Goal: Information Seeking & Learning: Understand process/instructions

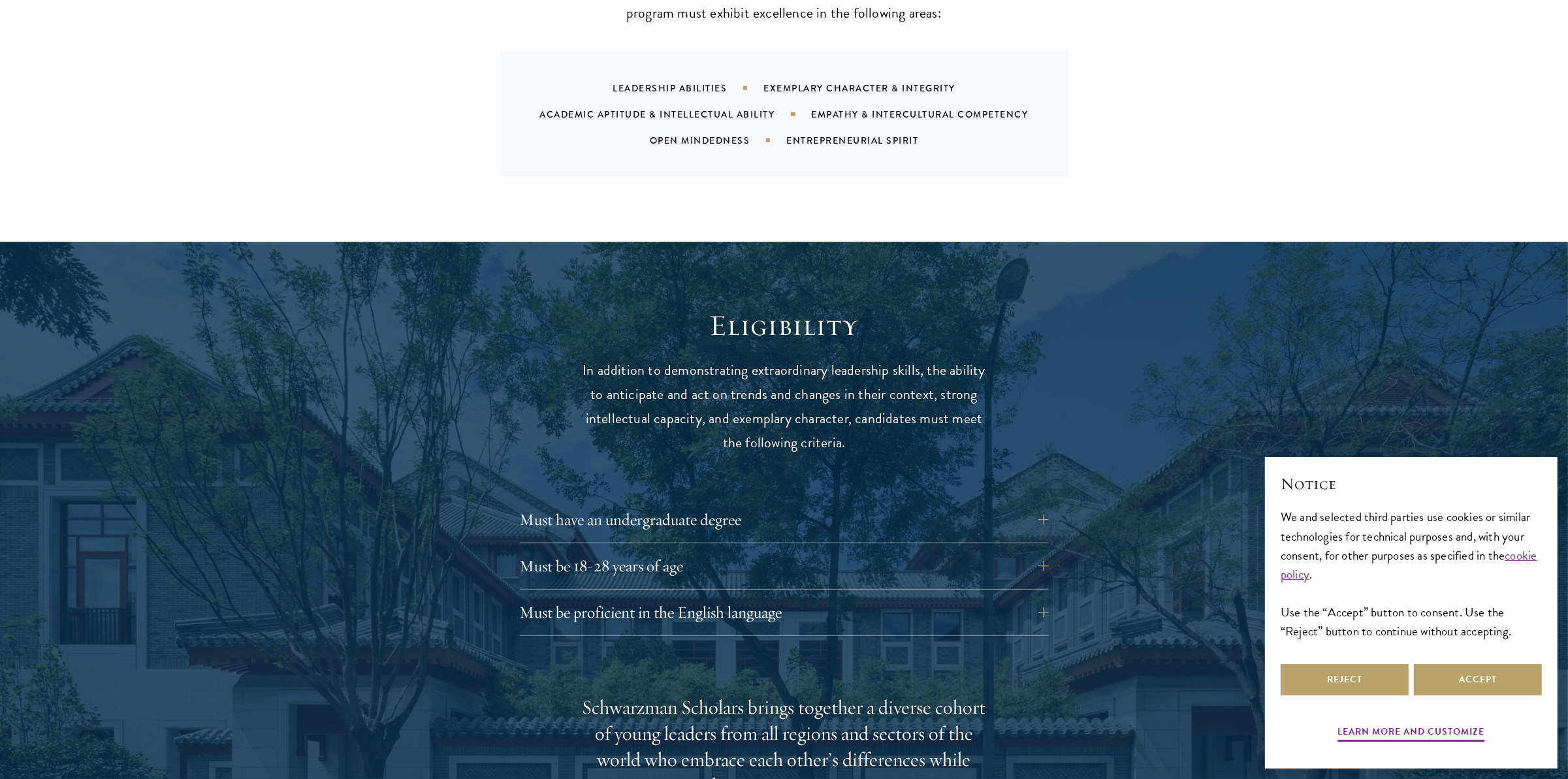
scroll to position [1502, 0]
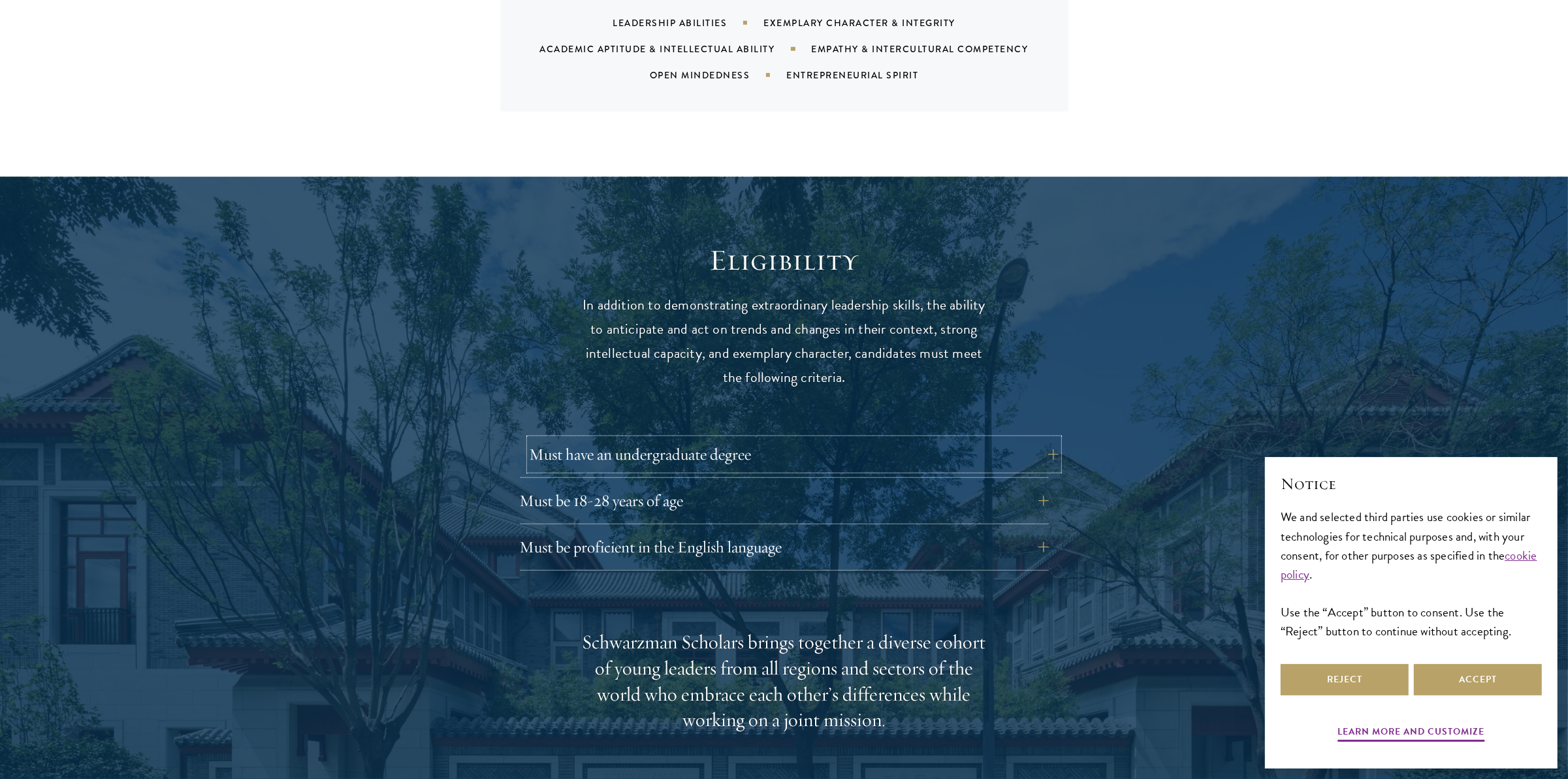
click at [1045, 439] on button "Must have an undergraduate degree" at bounding box center [794, 454] width 529 height 32
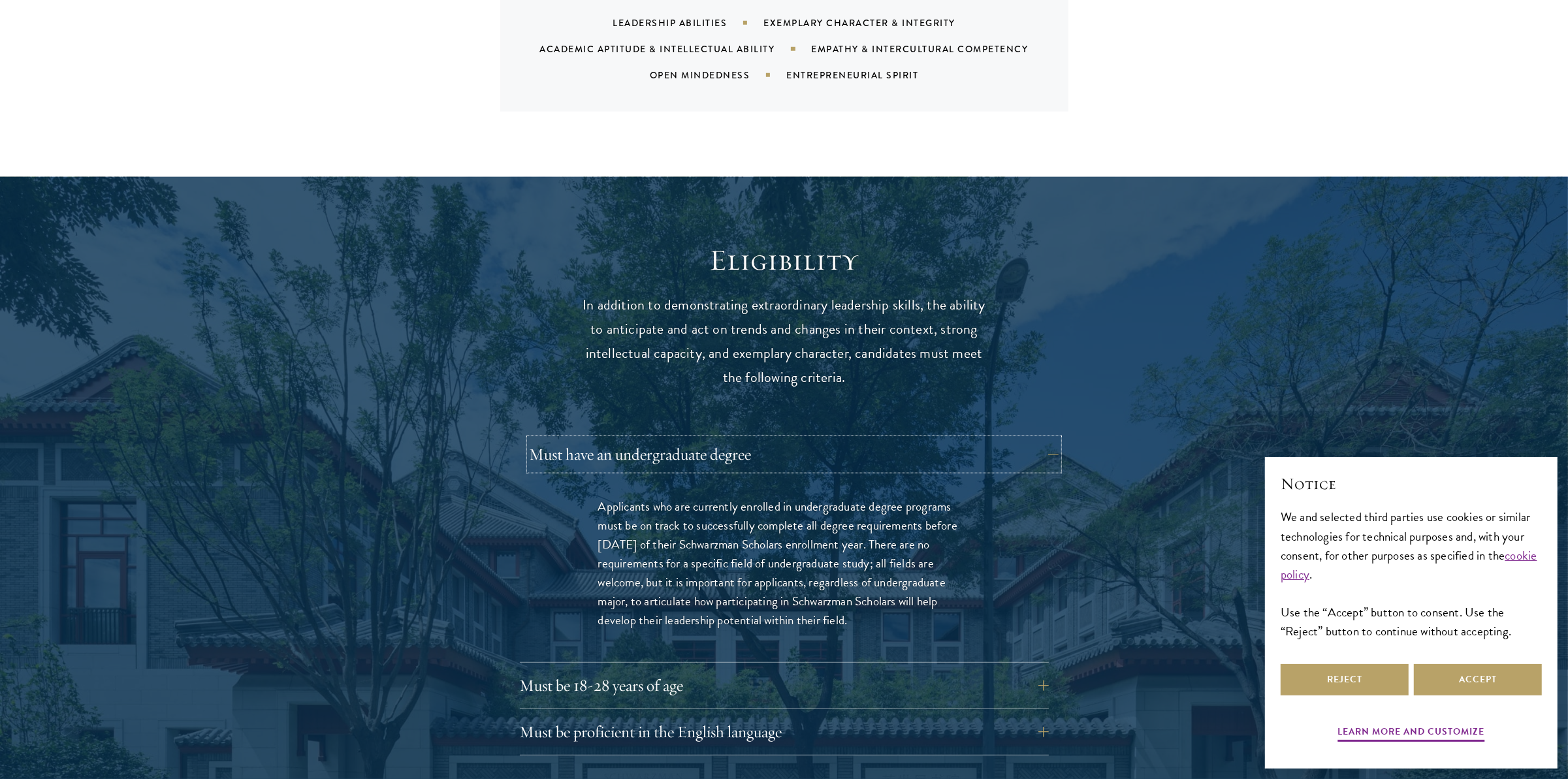
click at [1045, 439] on button "Must have an undergraduate degree" at bounding box center [794, 454] width 529 height 32
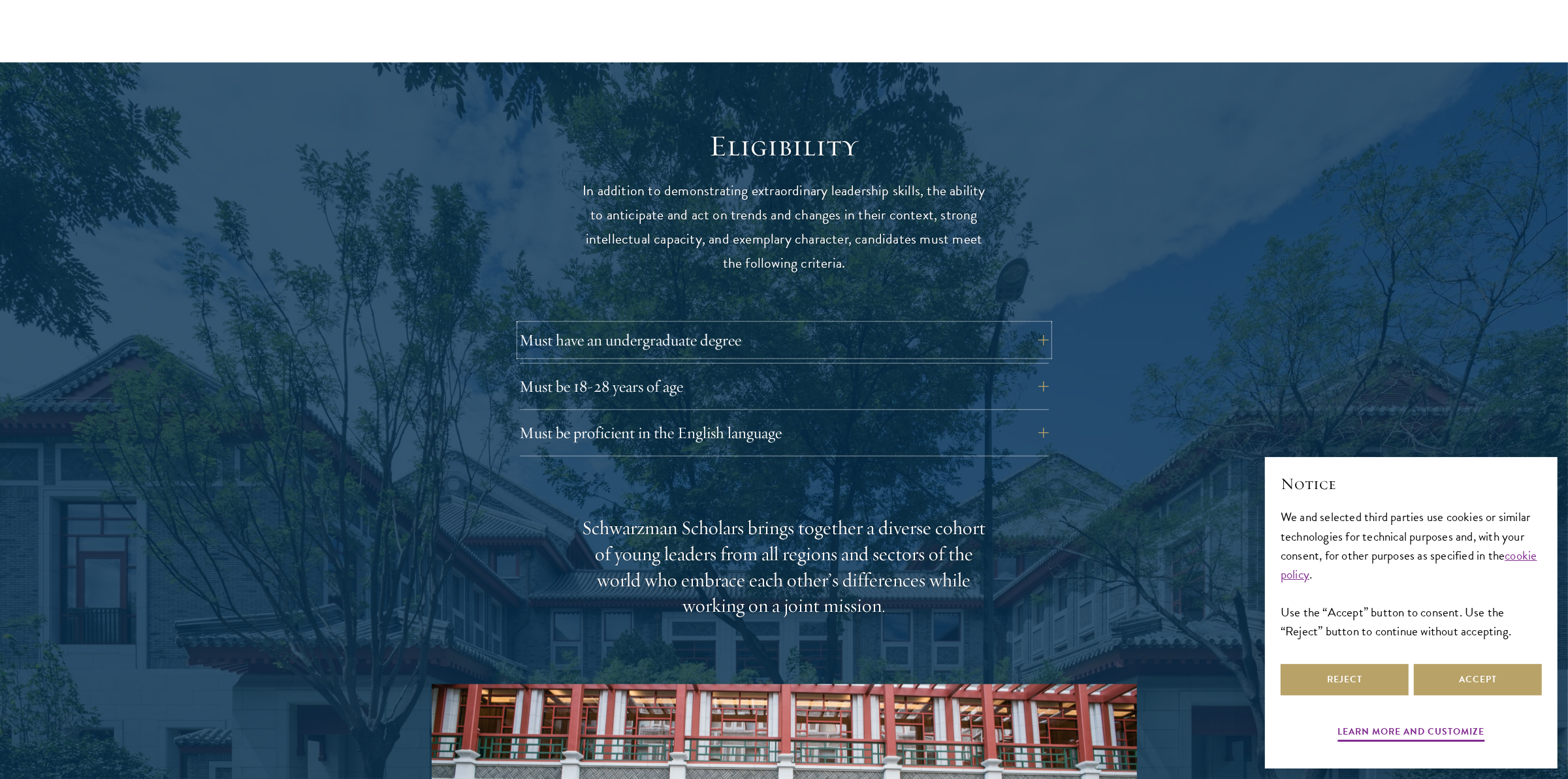
scroll to position [1633, 0]
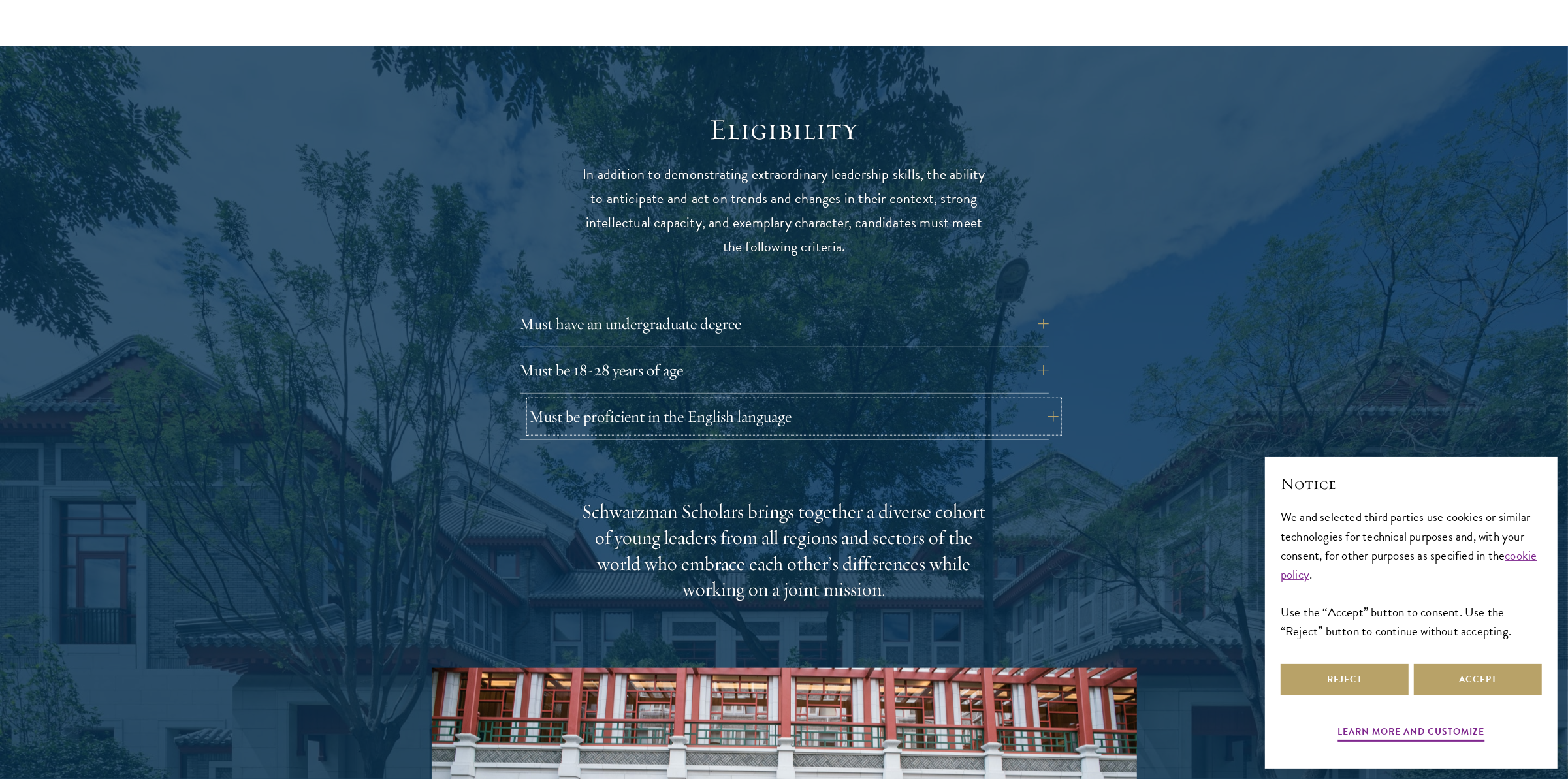
click at [935, 401] on button "Must be proficient in the English language" at bounding box center [794, 416] width 529 height 32
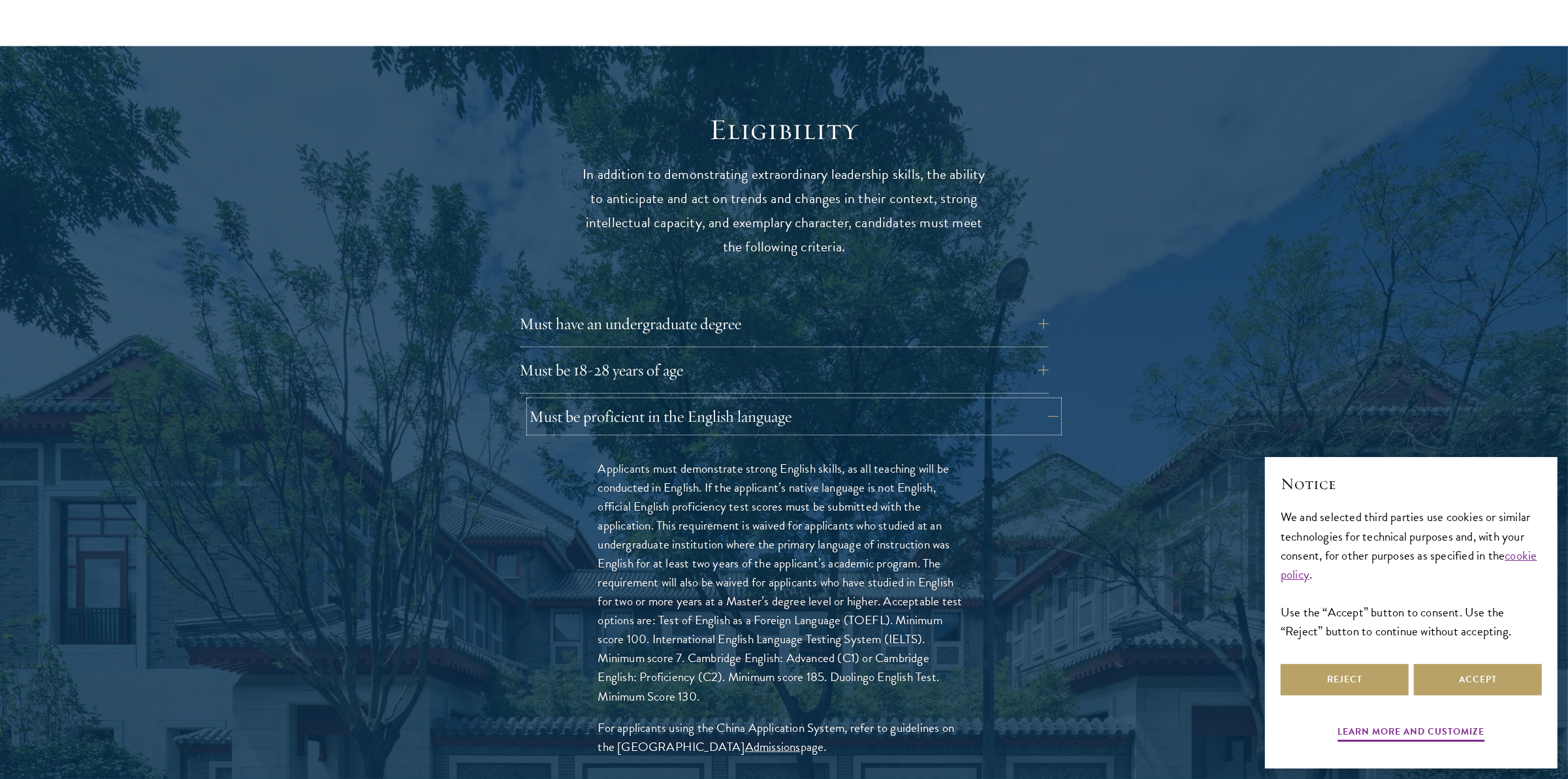
click at [935, 401] on button "Must be proficient in the English language" at bounding box center [794, 416] width 529 height 32
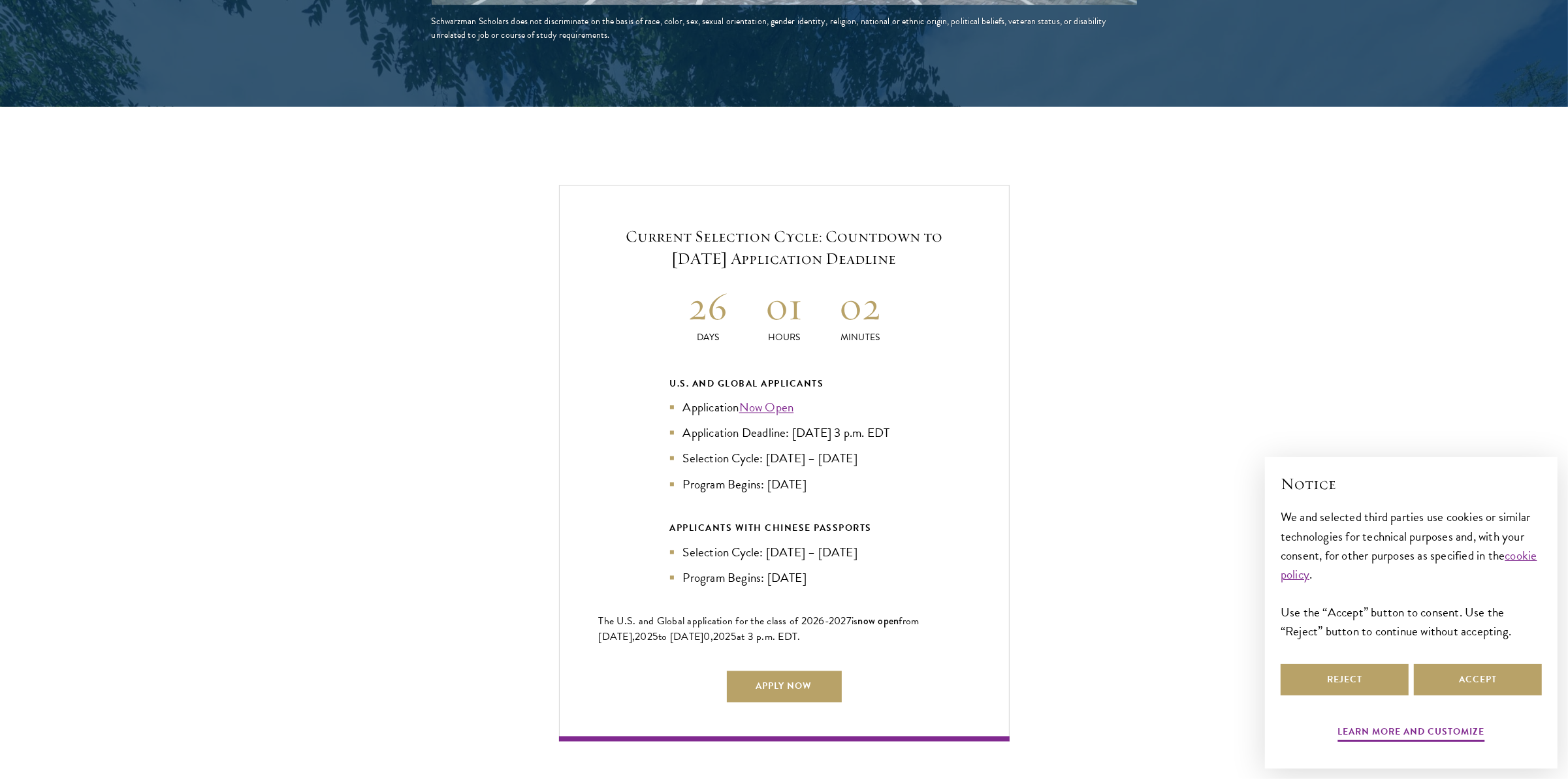
scroll to position [2677, 0]
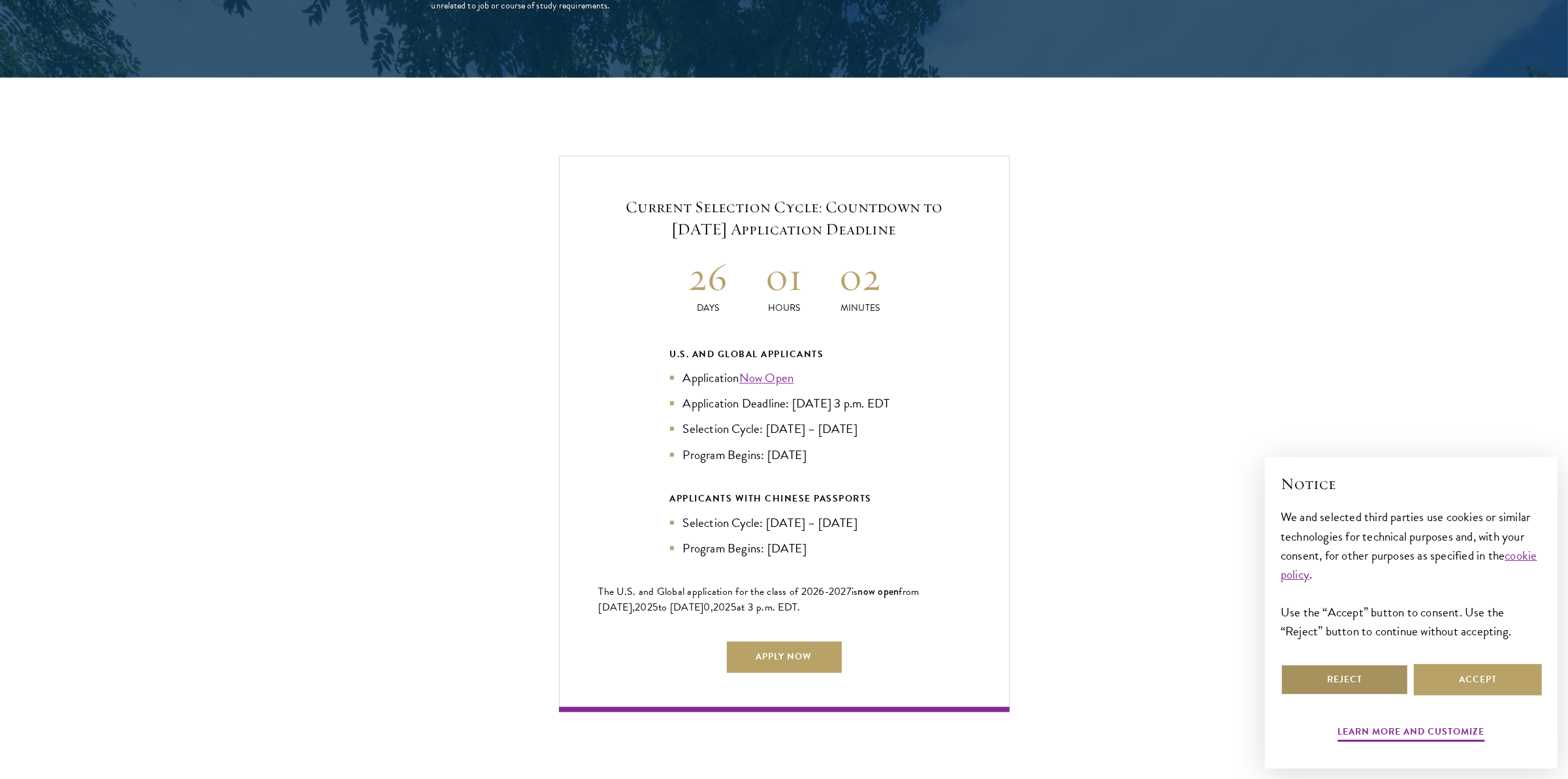
click at [1336, 670] on button "Reject" at bounding box center [1345, 680] width 128 height 32
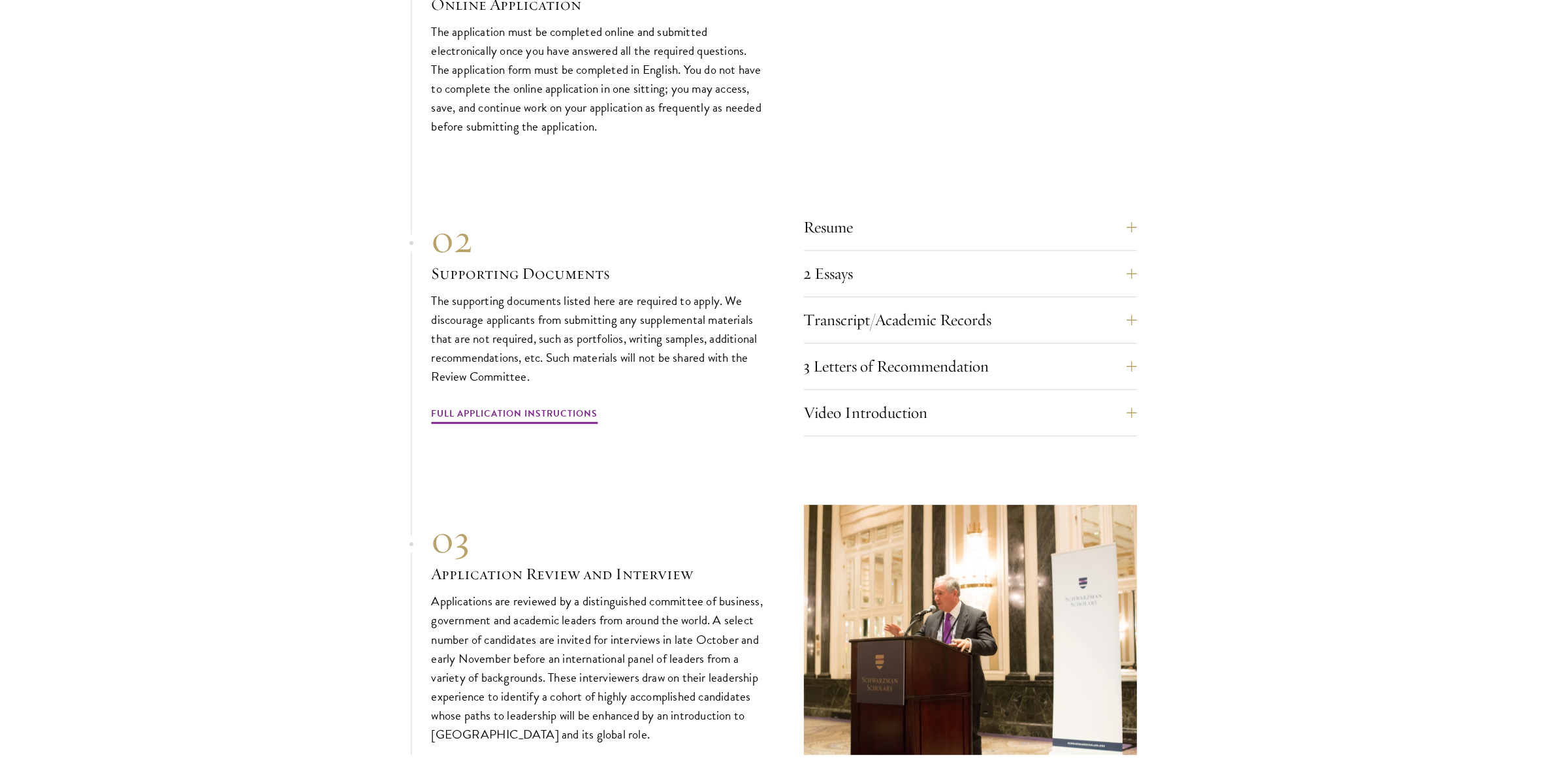
scroll to position [4375, 0]
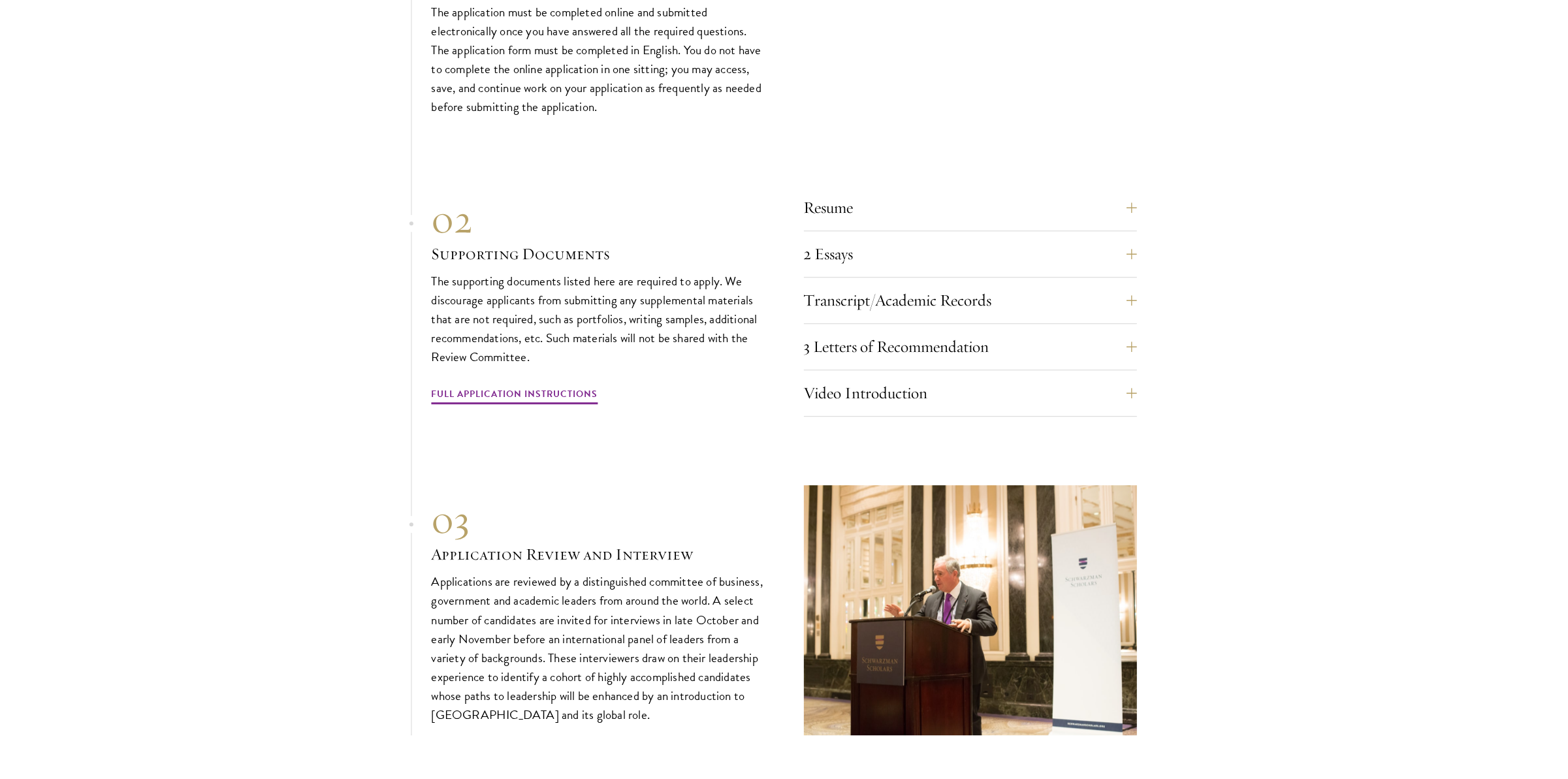
click at [1242, 527] on section "01 Online Application 01 Online Application The application must be completed o…" at bounding box center [784, 331] width 1568 height 808
click at [1128, 390] on button "Video Introduction" at bounding box center [980, 393] width 333 height 32
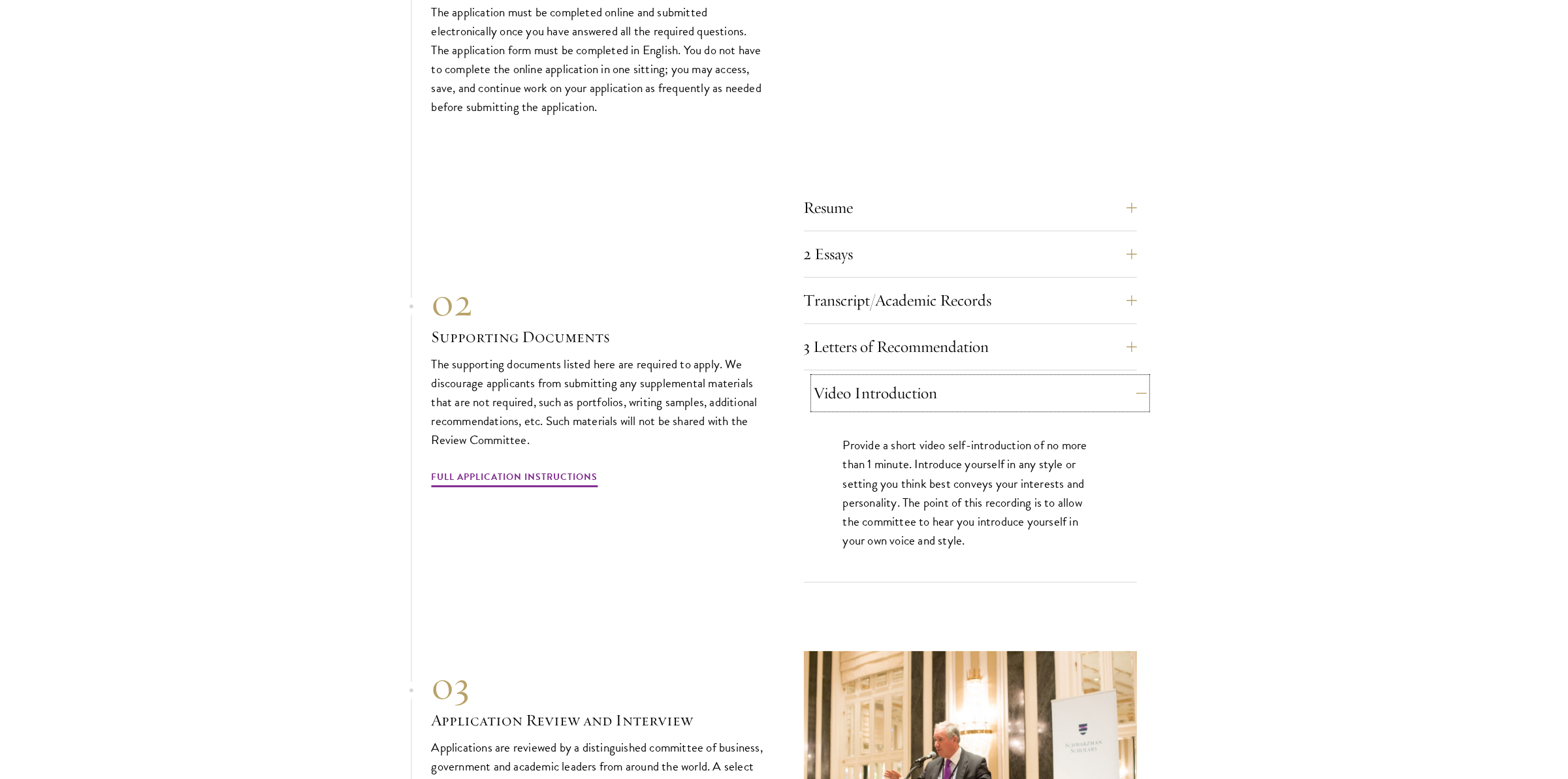
click at [1140, 383] on button "Video Introduction" at bounding box center [980, 393] width 333 height 32
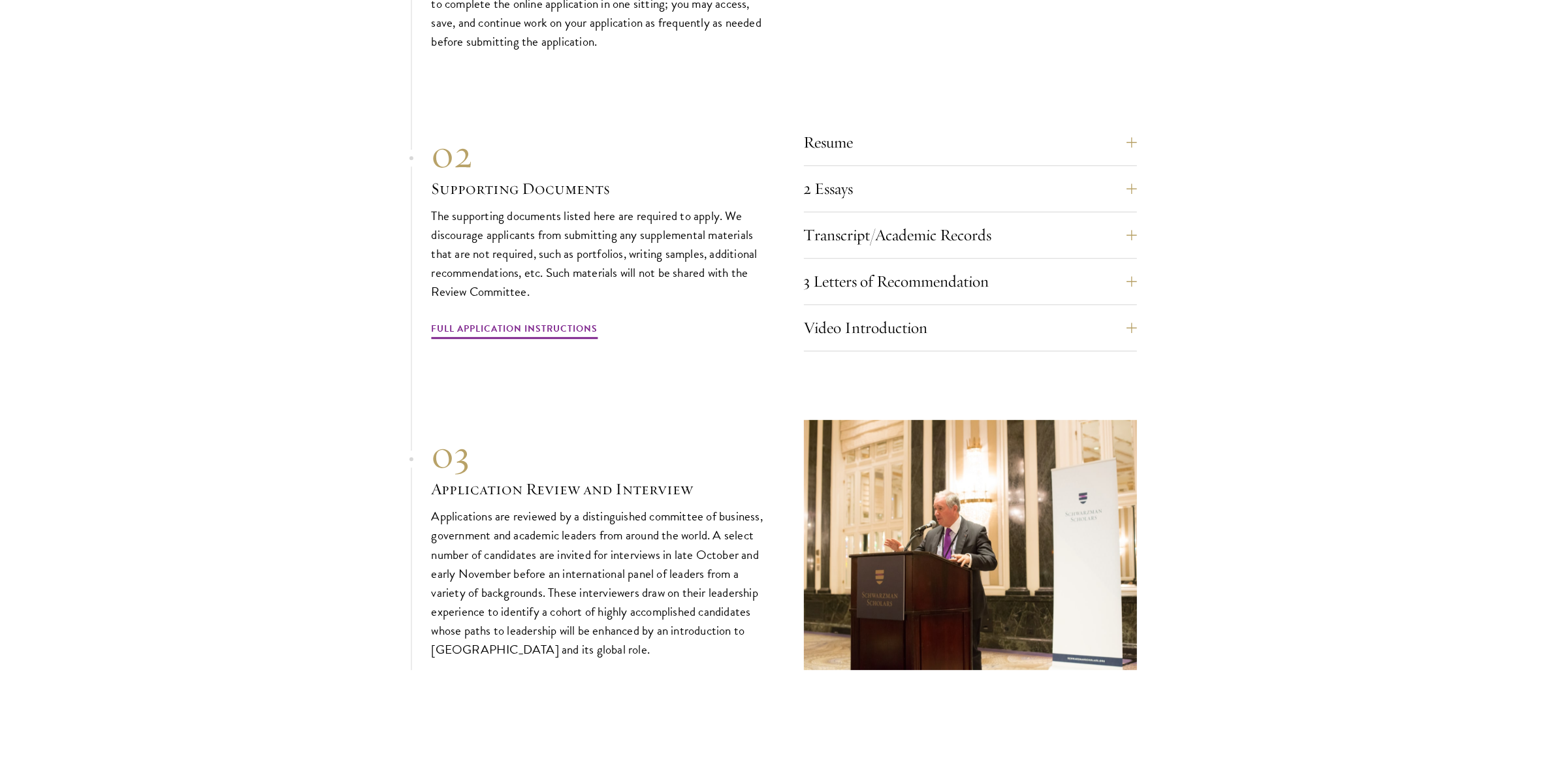
click at [1168, 455] on section "01 Online Application 01 Online Application The application must be completed o…" at bounding box center [784, 266] width 1568 height 808
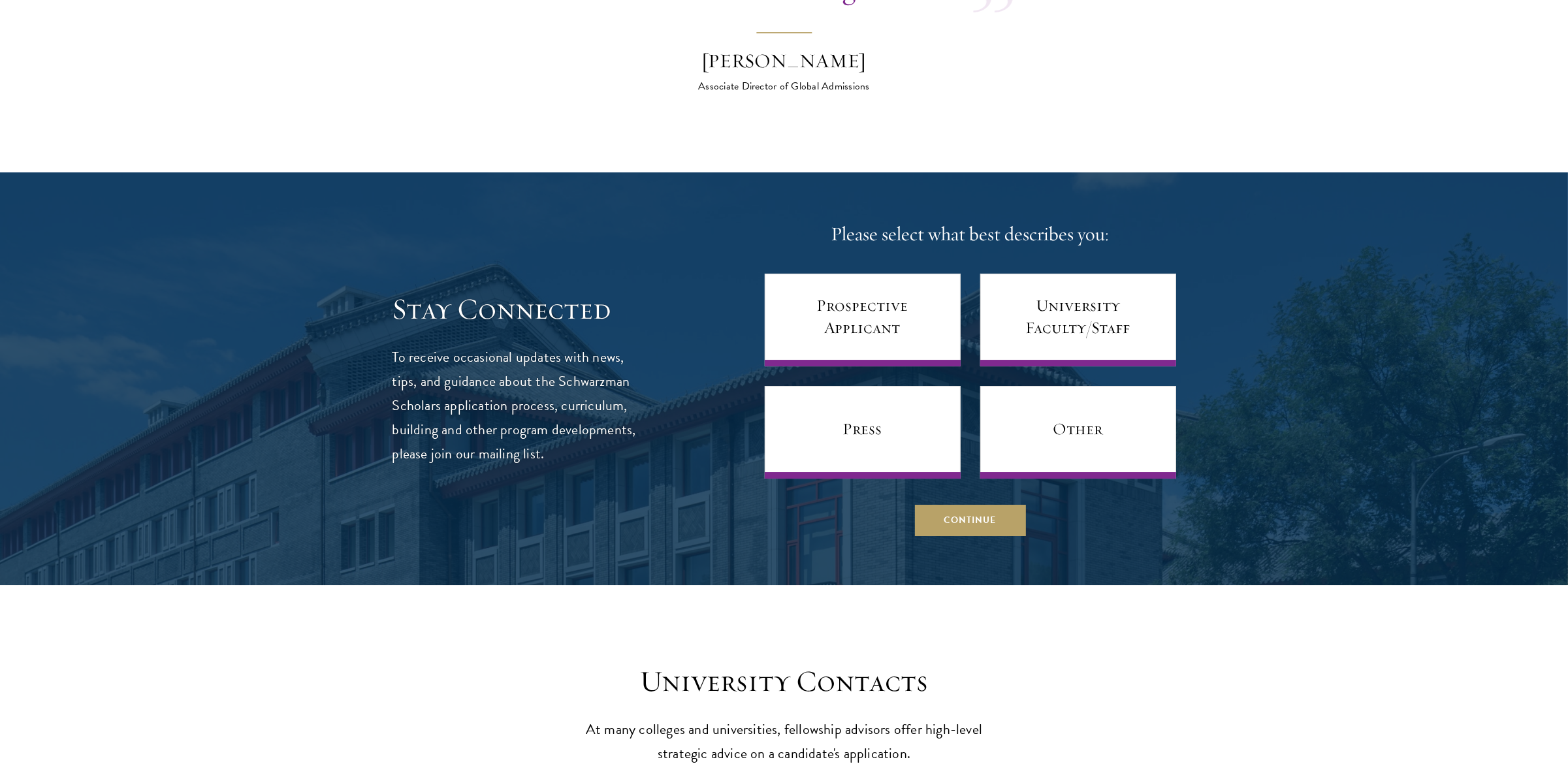
scroll to position [5421, 0]
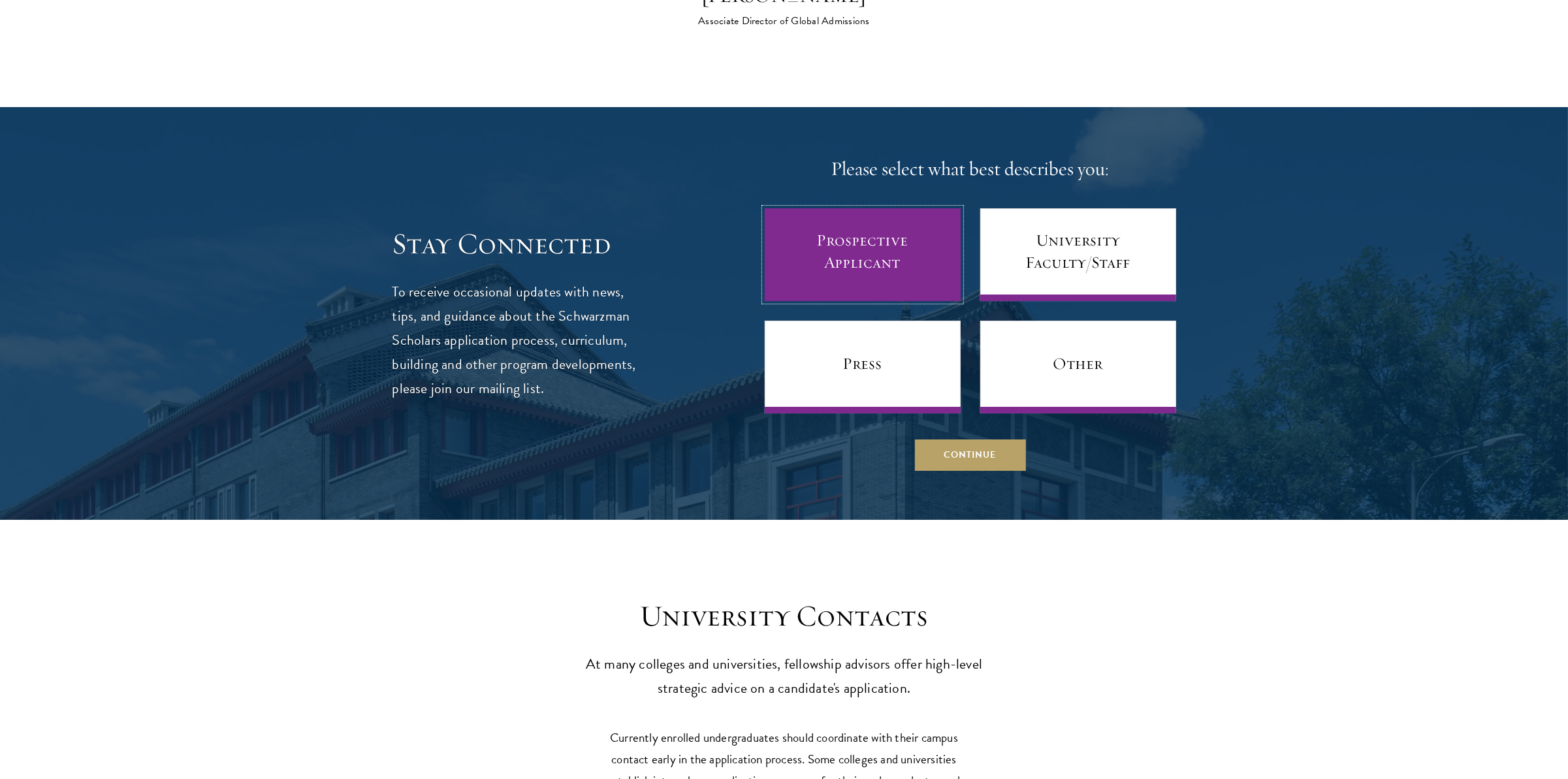
click at [877, 242] on link "Prospective Applicant" at bounding box center [862, 255] width 196 height 92
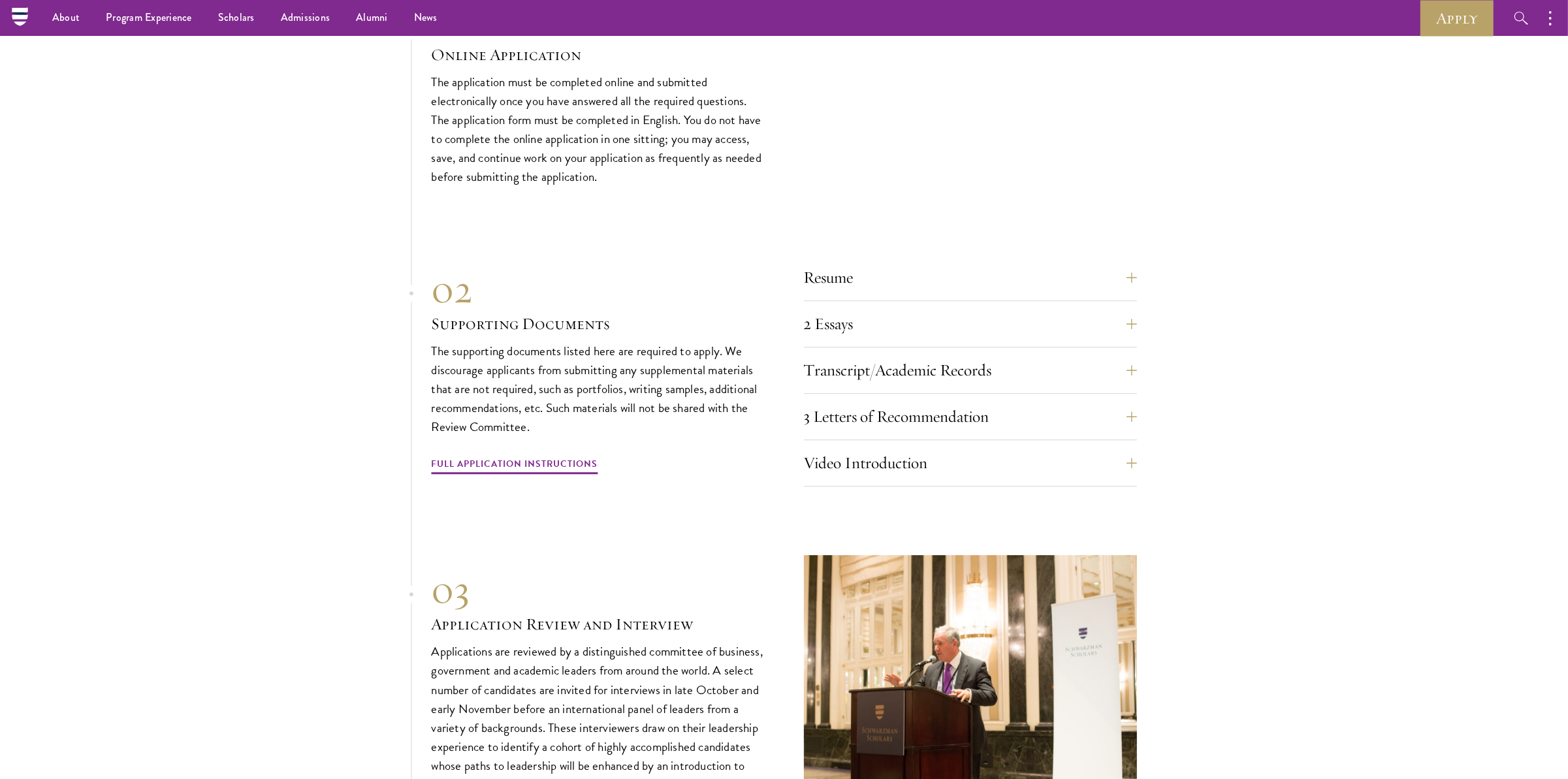
scroll to position [4191, 0]
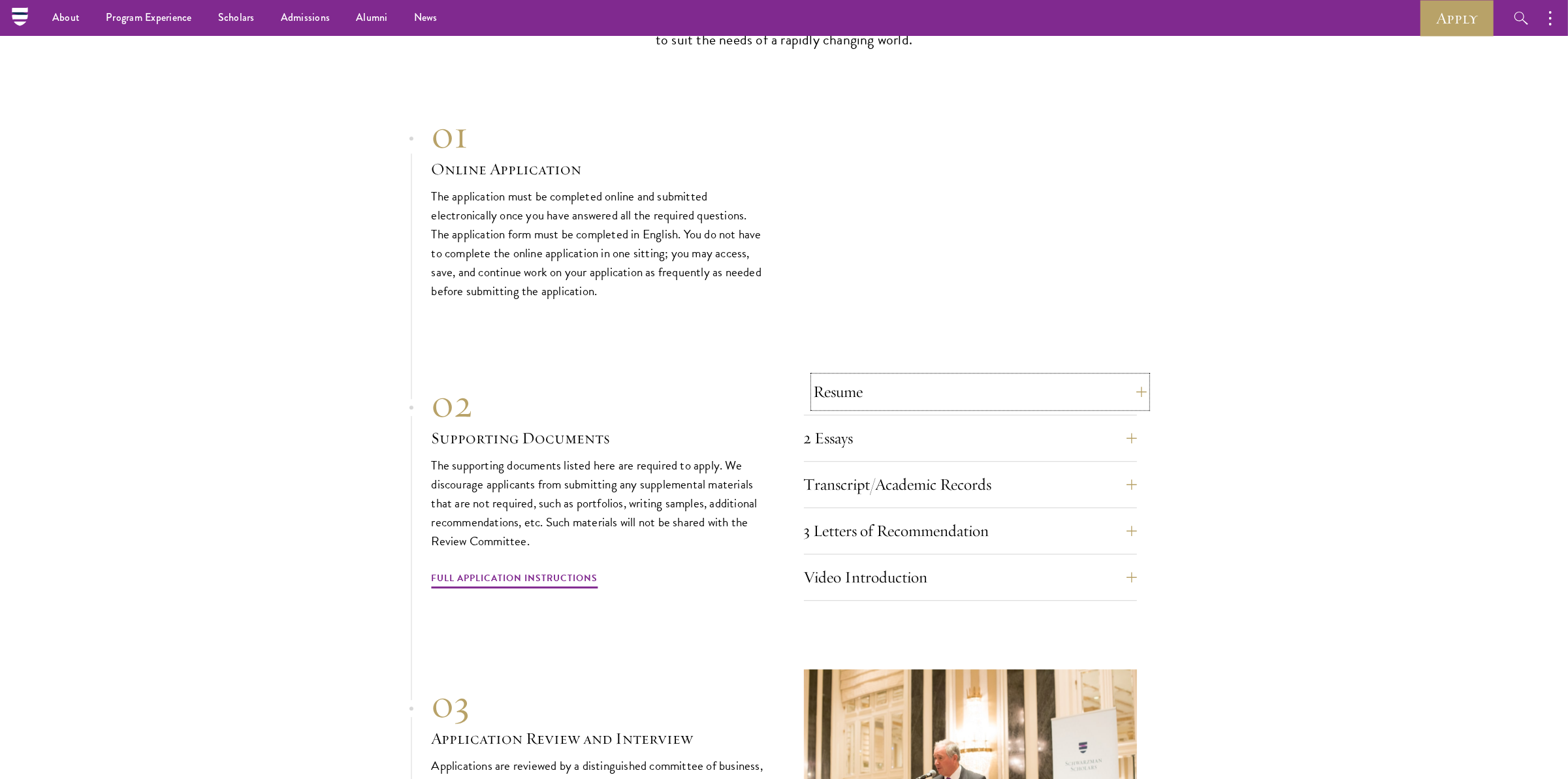
click at [1133, 386] on button "Resume" at bounding box center [980, 392] width 333 height 32
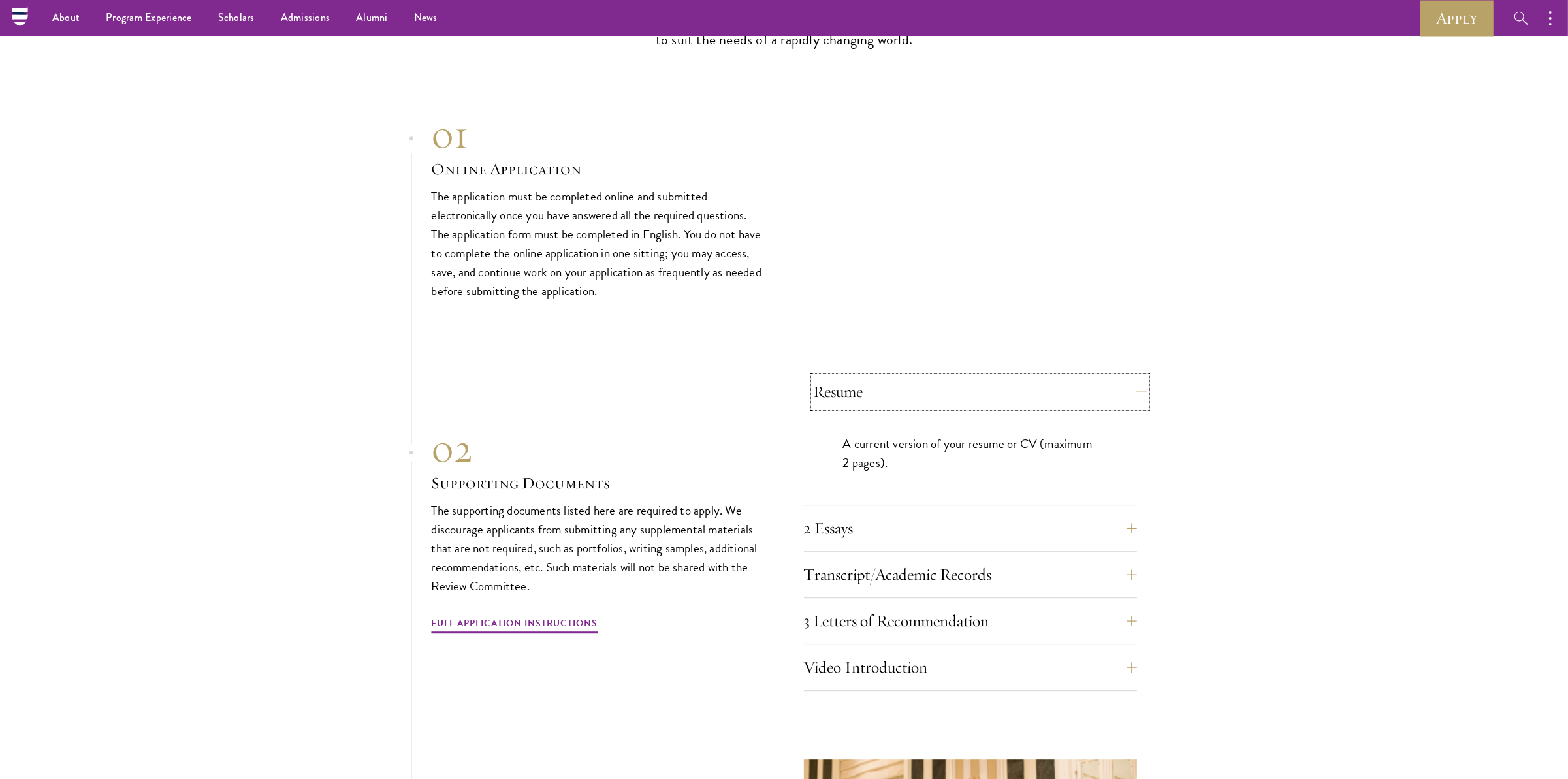
click at [1138, 385] on button "Resume" at bounding box center [980, 392] width 333 height 32
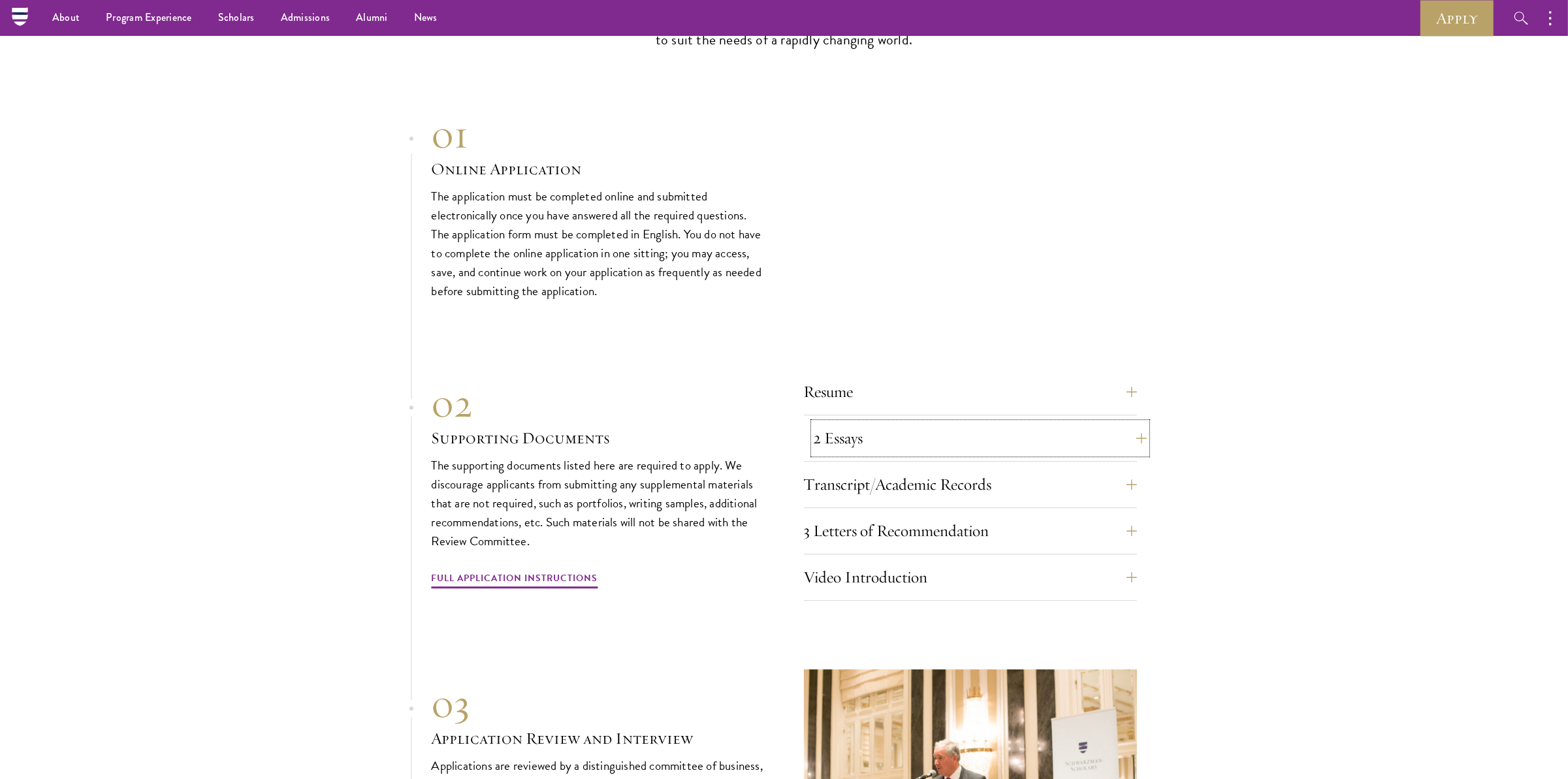
click at [1132, 431] on button "2 Essays" at bounding box center [980, 438] width 333 height 32
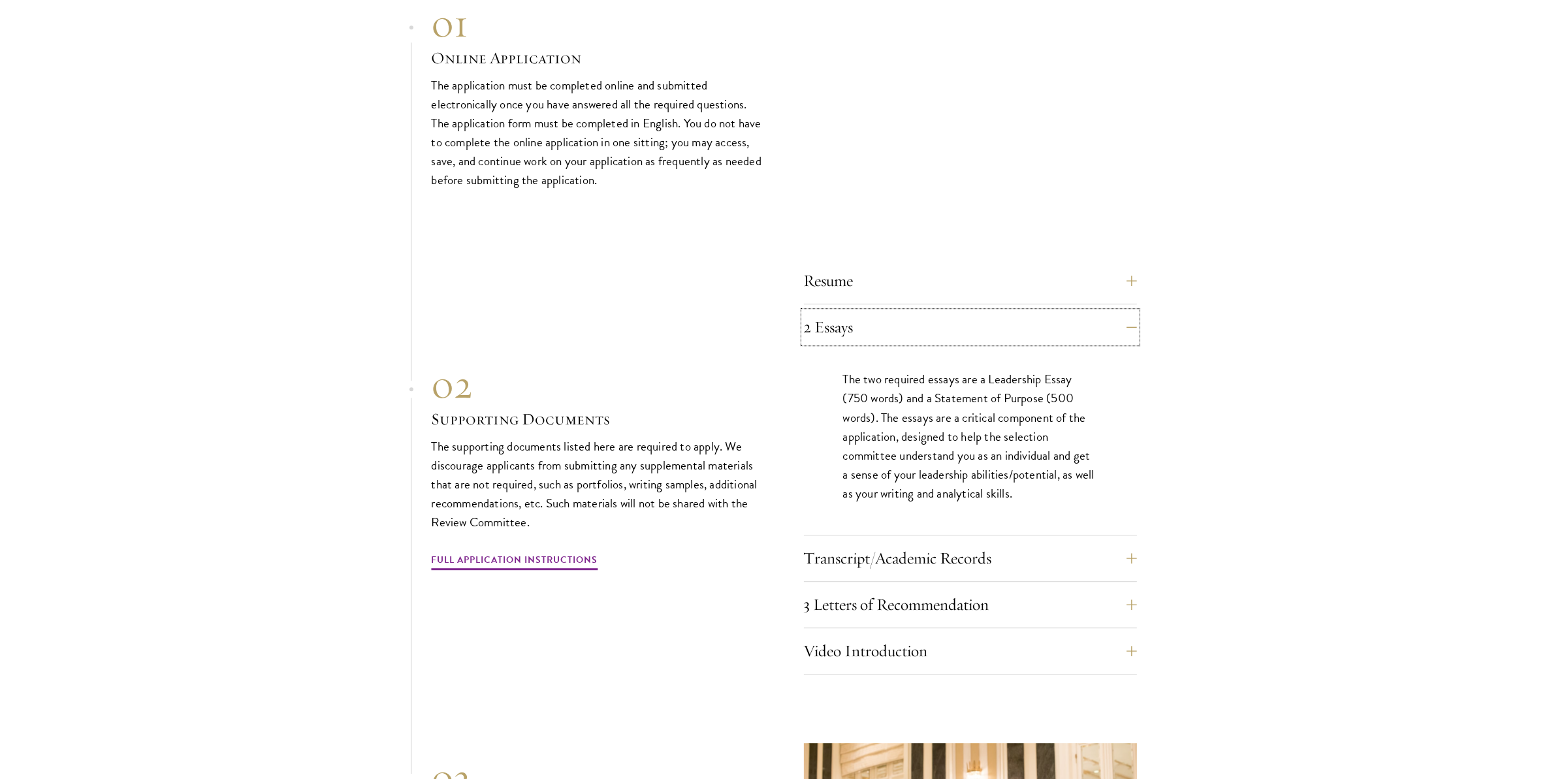
scroll to position [4322, 0]
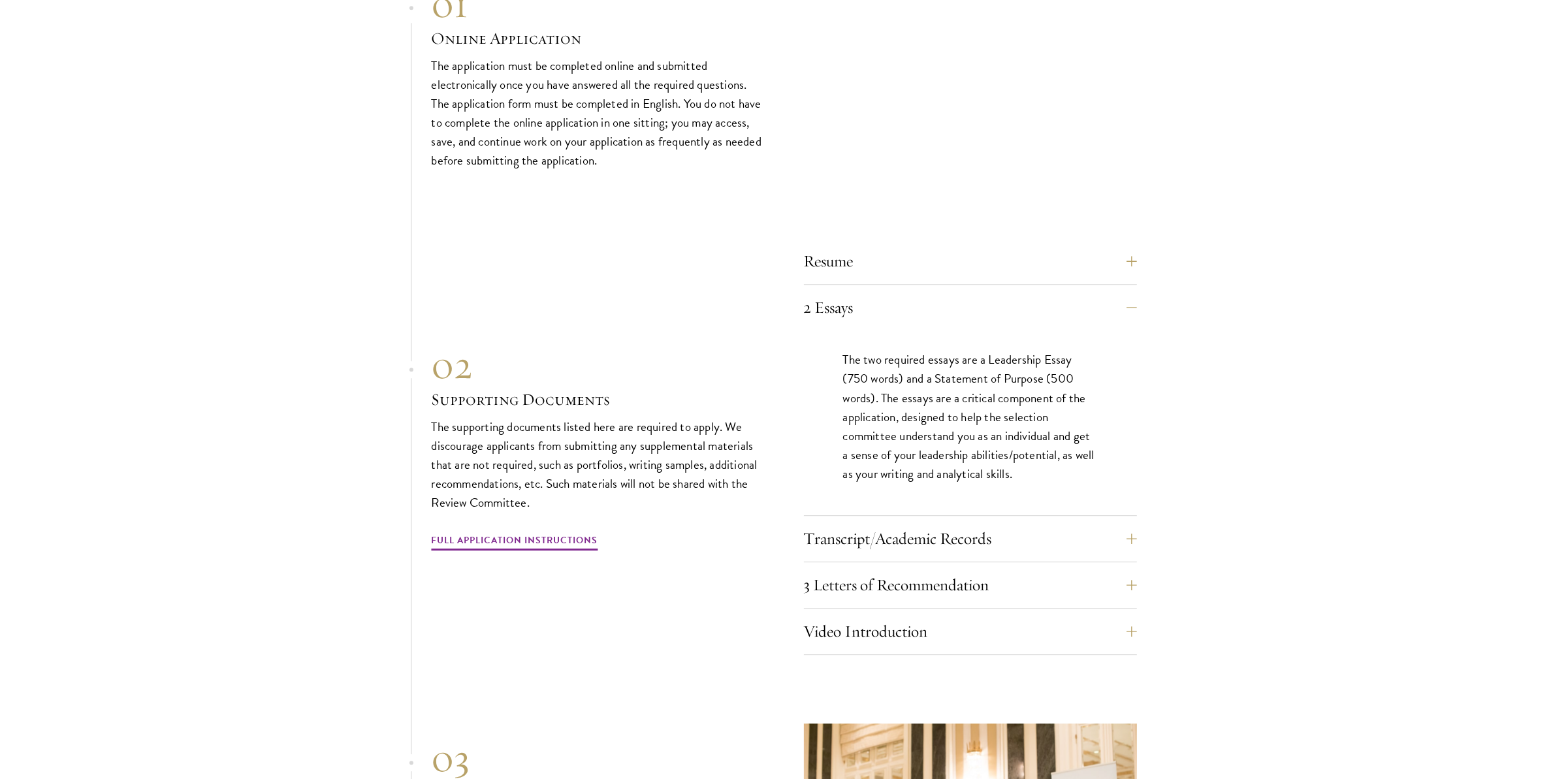
click at [1185, 430] on section "01 Online Application 01 Online Application The application must be completed o…" at bounding box center [784, 477] width 1568 height 993
click at [1141, 296] on button "2 Essays" at bounding box center [980, 307] width 333 height 32
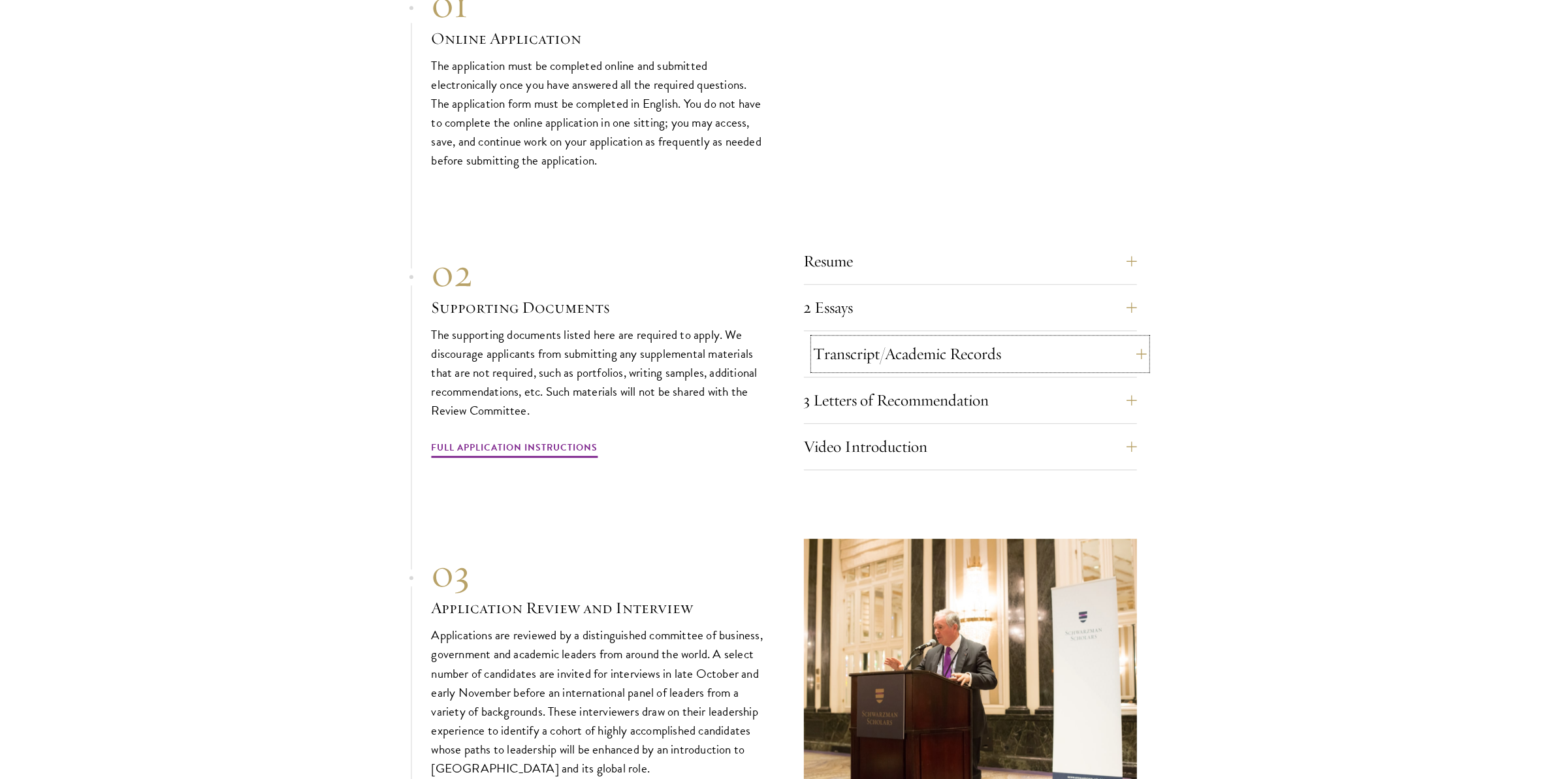
click at [1135, 346] on button "Transcript/Academic Records" at bounding box center [980, 353] width 333 height 32
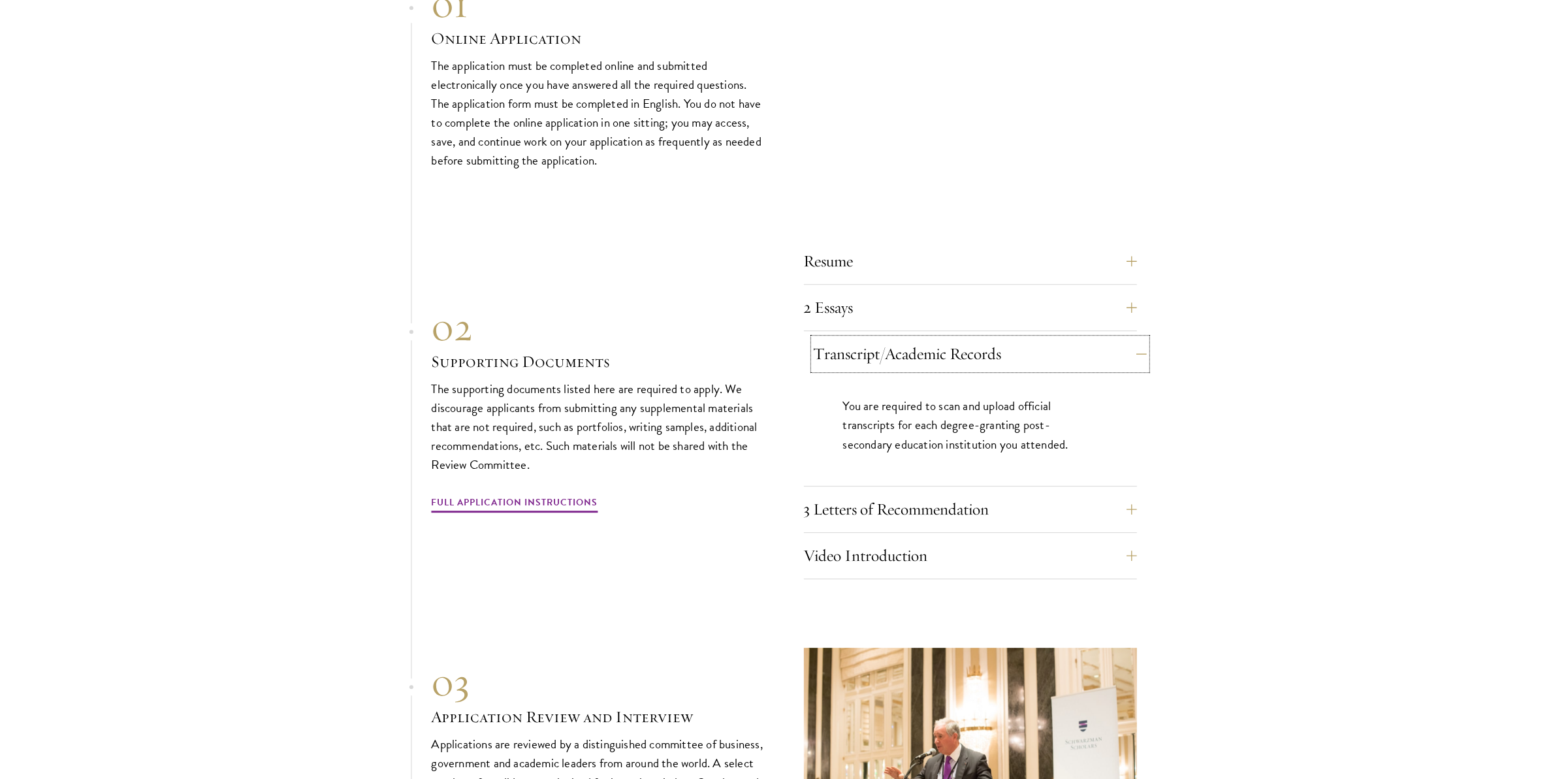
click at [1135, 346] on button "Transcript/Academic Records" at bounding box center [980, 353] width 333 height 32
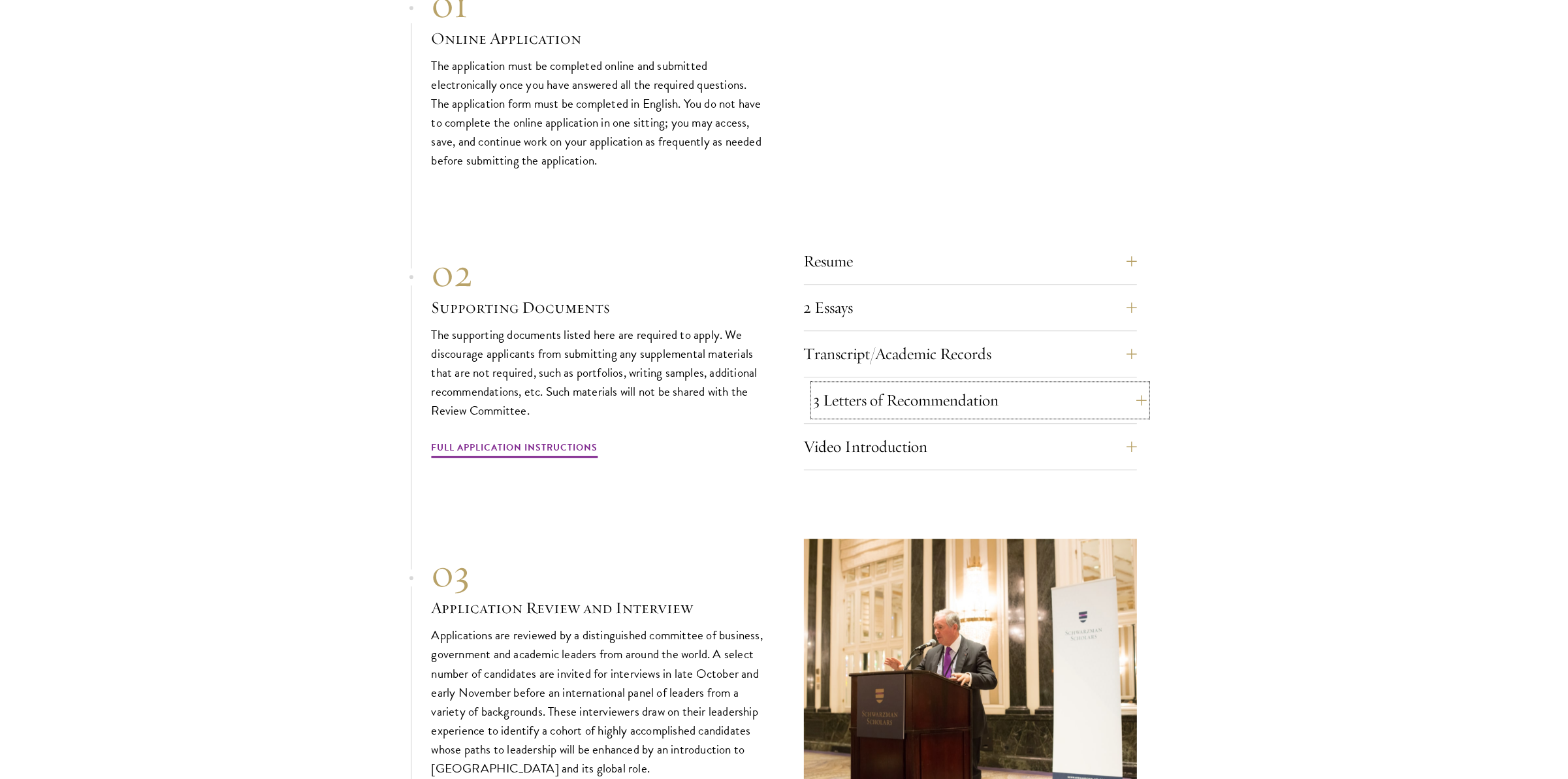
click at [1134, 387] on button "3 Letters of Recommendation" at bounding box center [980, 400] width 333 height 32
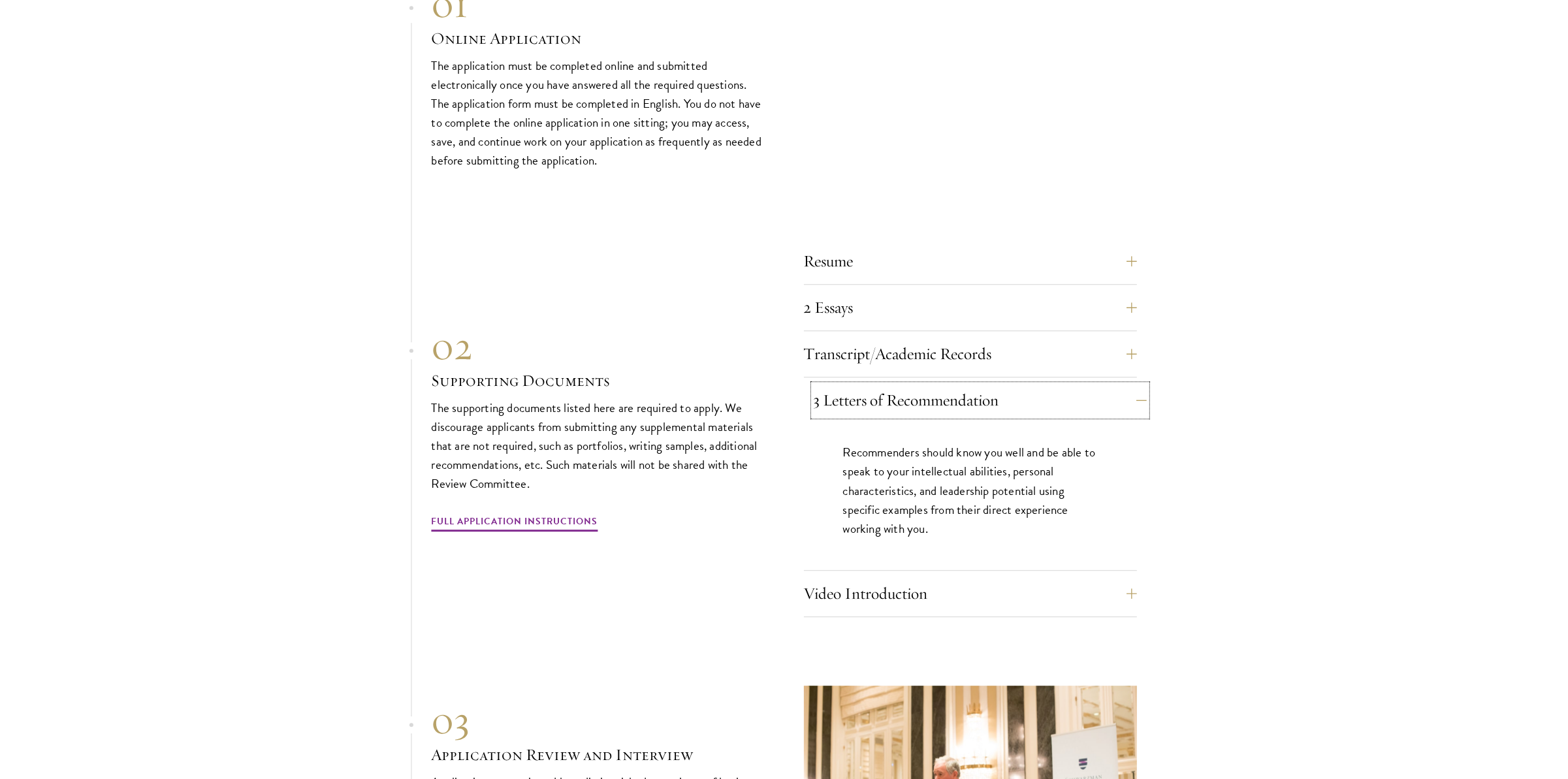
click at [1141, 389] on button "3 Letters of Recommendation" at bounding box center [980, 400] width 333 height 32
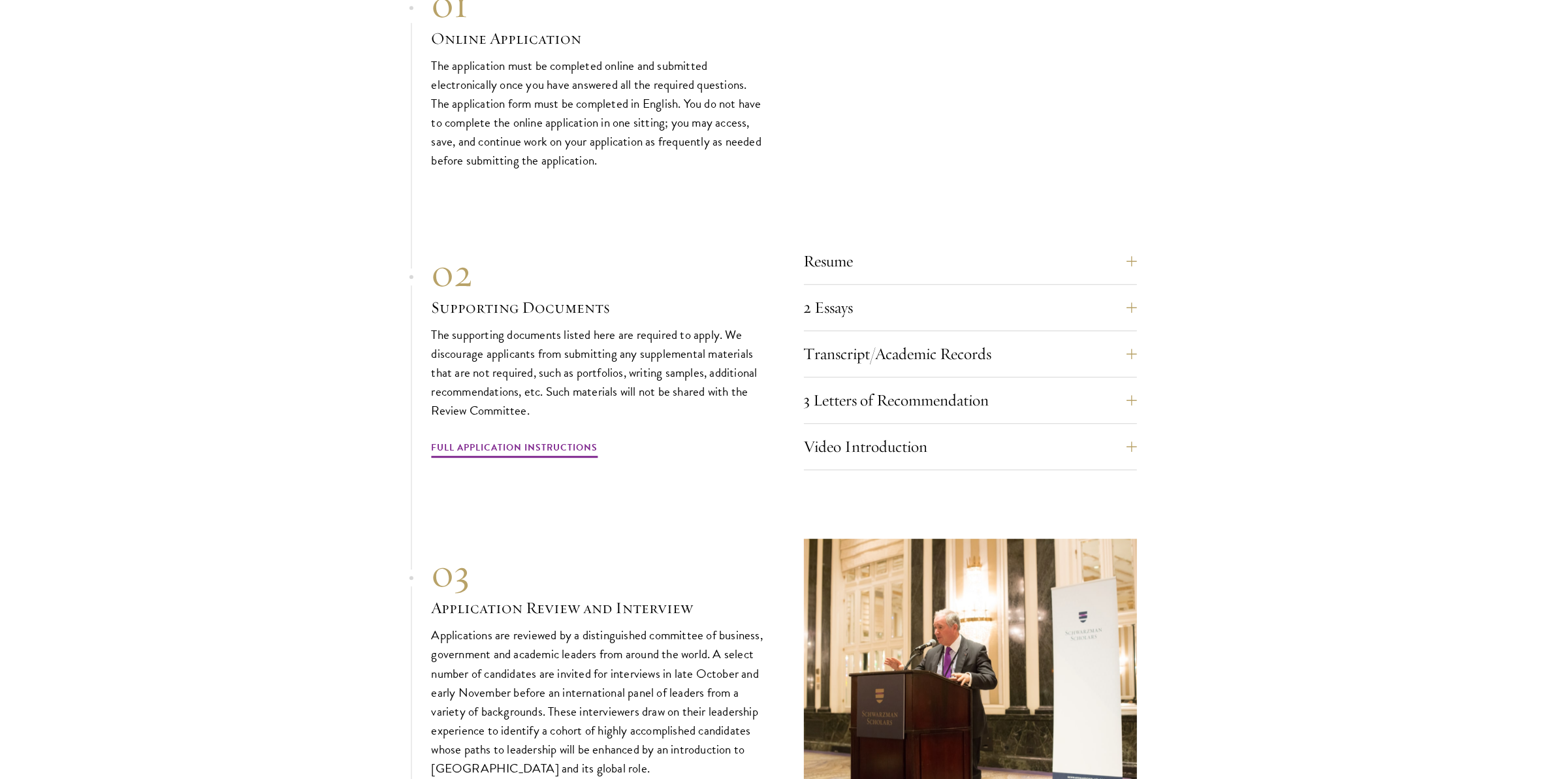
click at [1194, 385] on section "01 Online Application 01 Online Application The application must be completed o…" at bounding box center [784, 385] width 1568 height 808
click at [564, 440] on link "Full Application Instructions" at bounding box center [515, 450] width 166 height 20
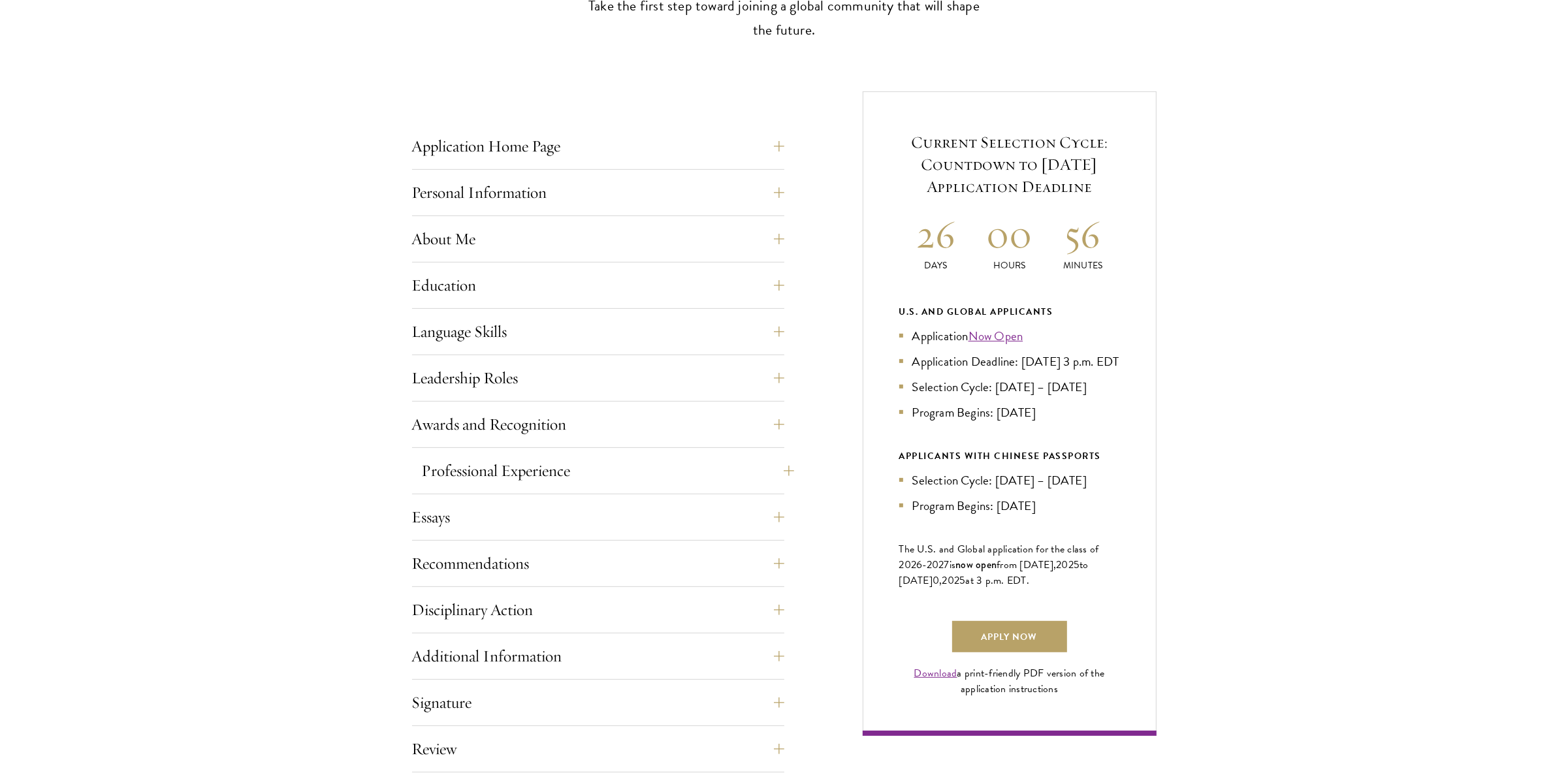
scroll to position [457, 0]
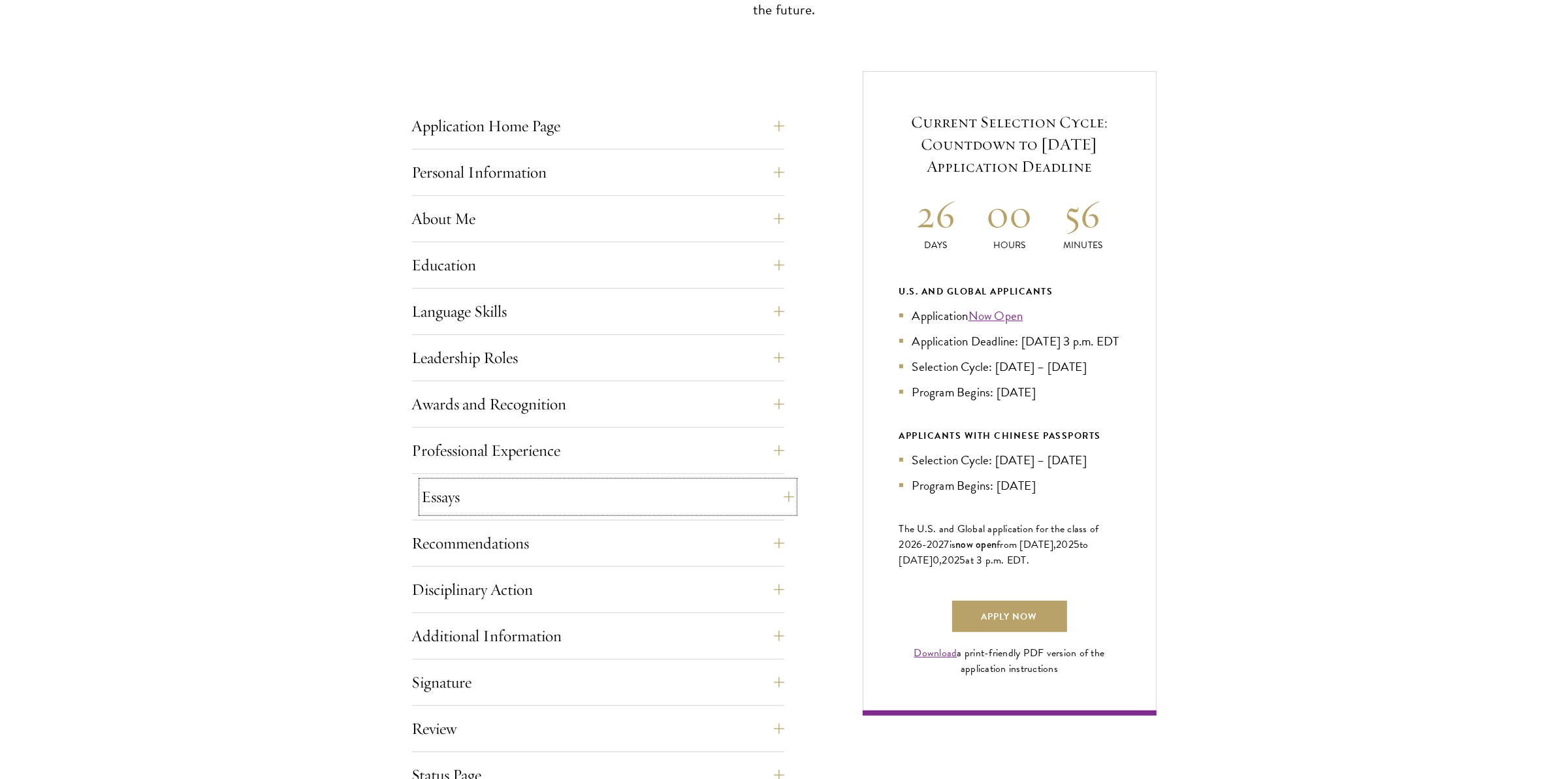
click at [781, 499] on button "Essays" at bounding box center [608, 496] width 373 height 32
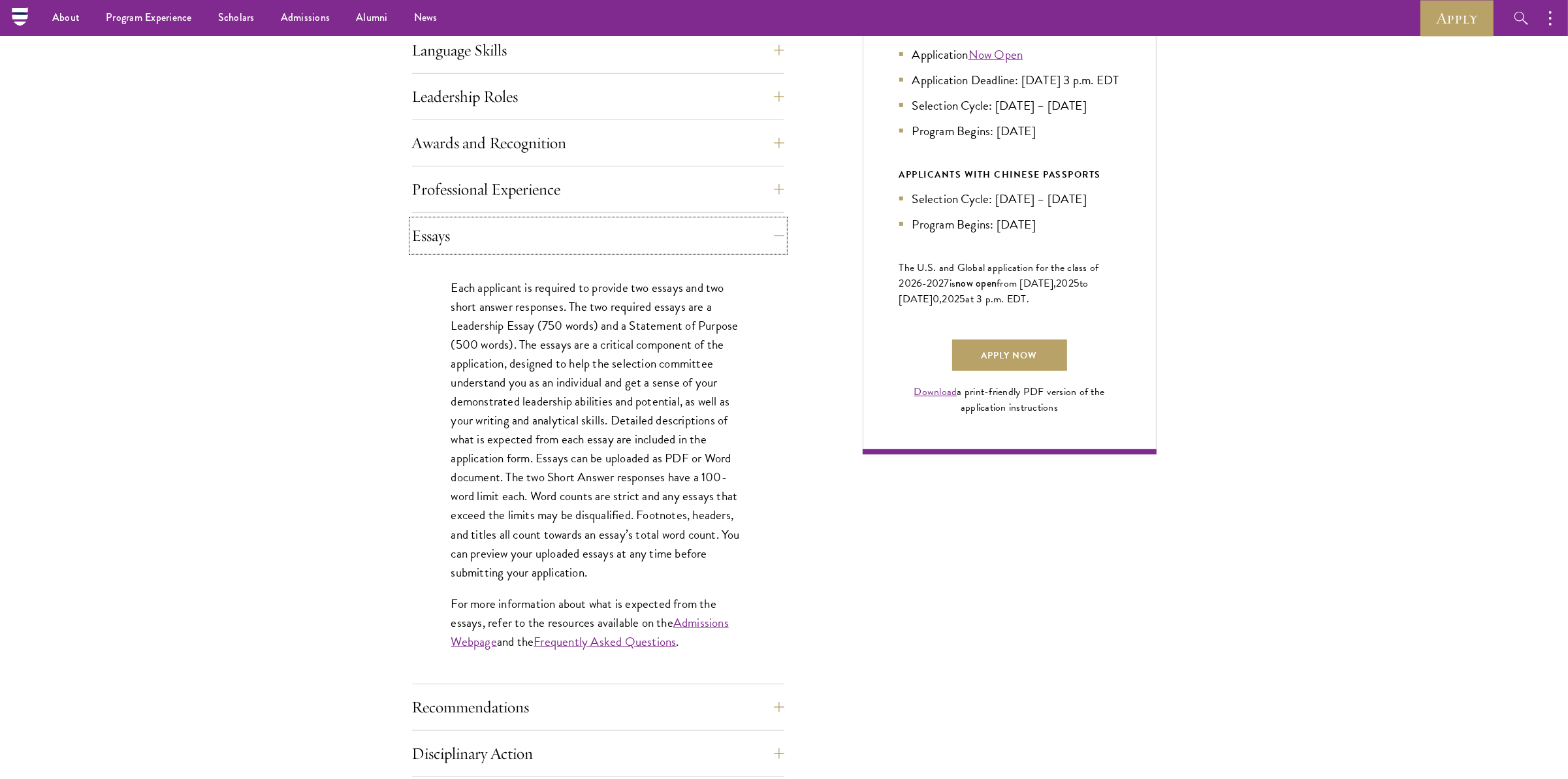
scroll to position [653, 0]
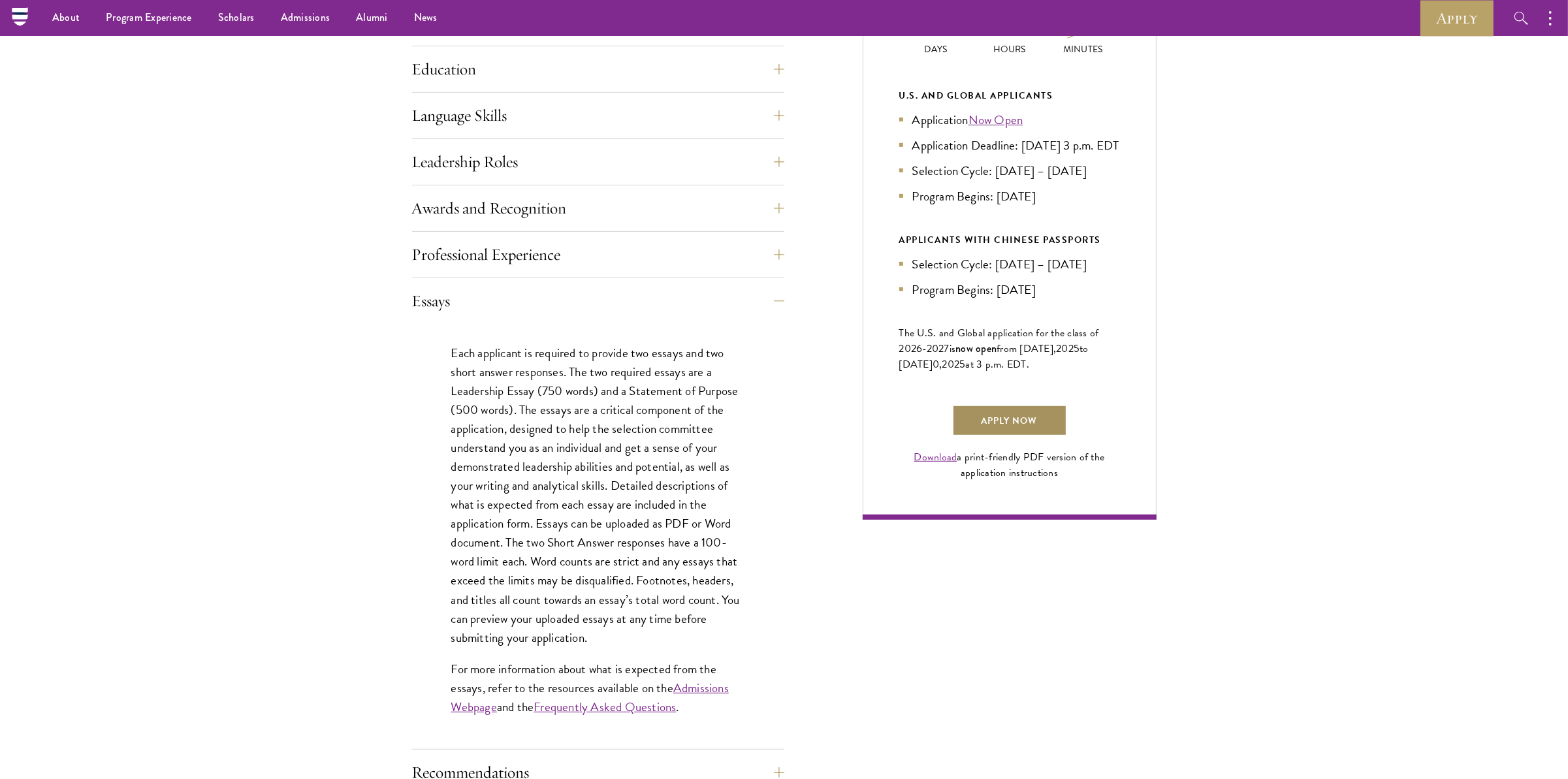
click at [988, 436] on link "Apply Now" at bounding box center [1009, 420] width 115 height 32
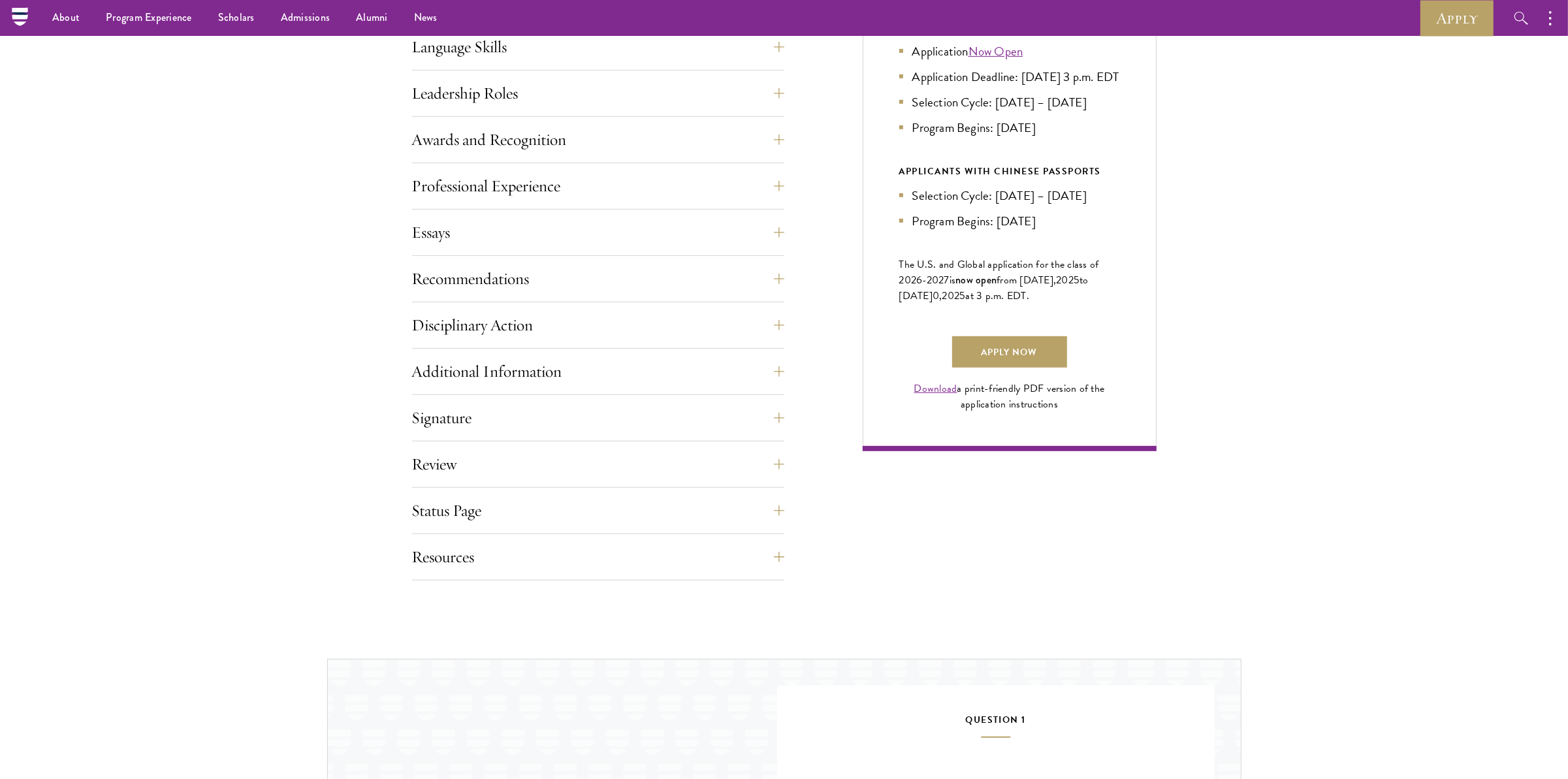
scroll to position [718, 0]
click at [776, 229] on button "Essays" at bounding box center [608, 236] width 373 height 32
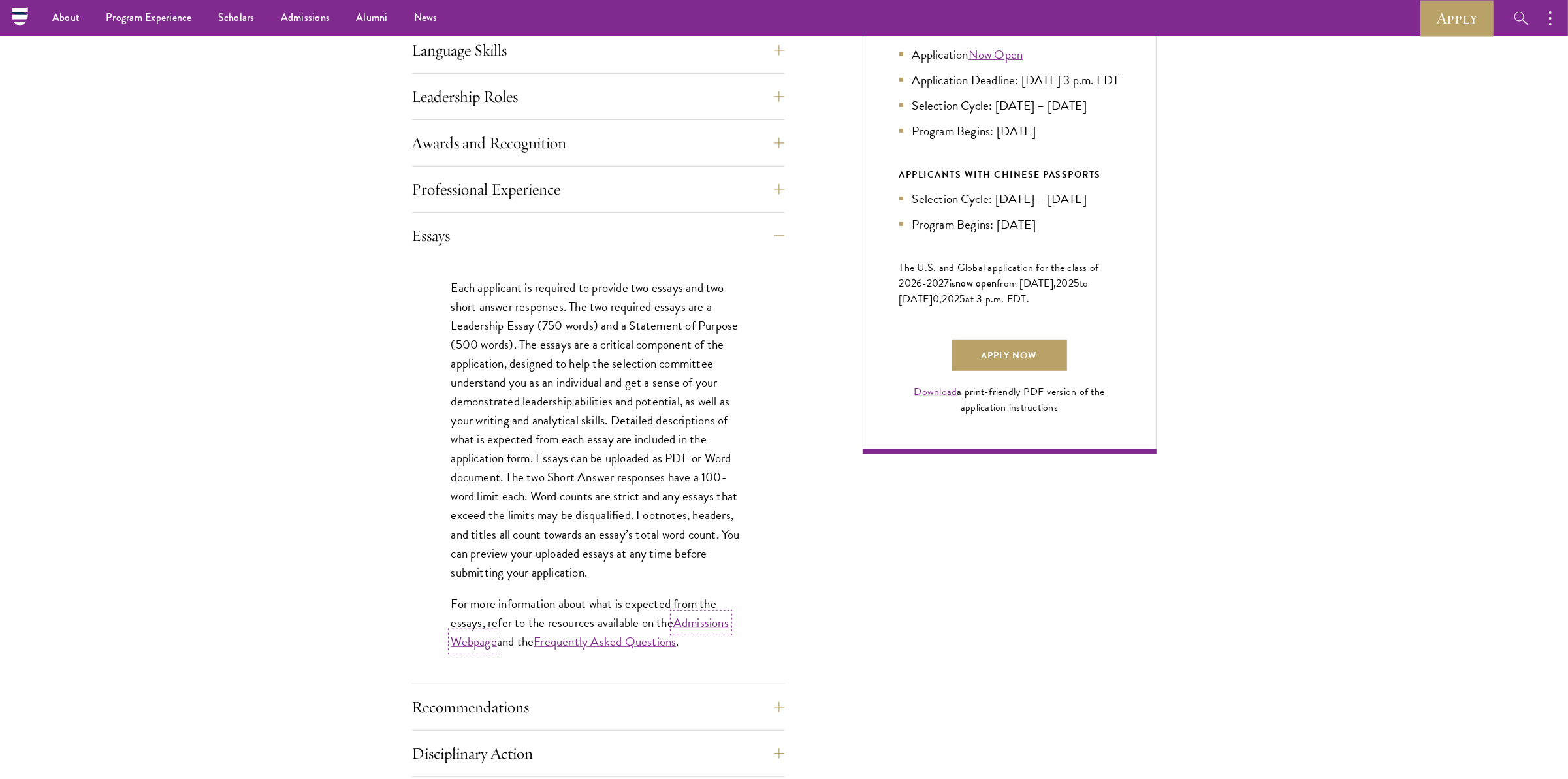
click at [716, 624] on link "Admissions Webpage" at bounding box center [590, 632] width 278 height 38
click at [402, 527] on div "Start the Process Take the first step toward joining a global community that wi…" at bounding box center [784, 336] width 1568 height 1347
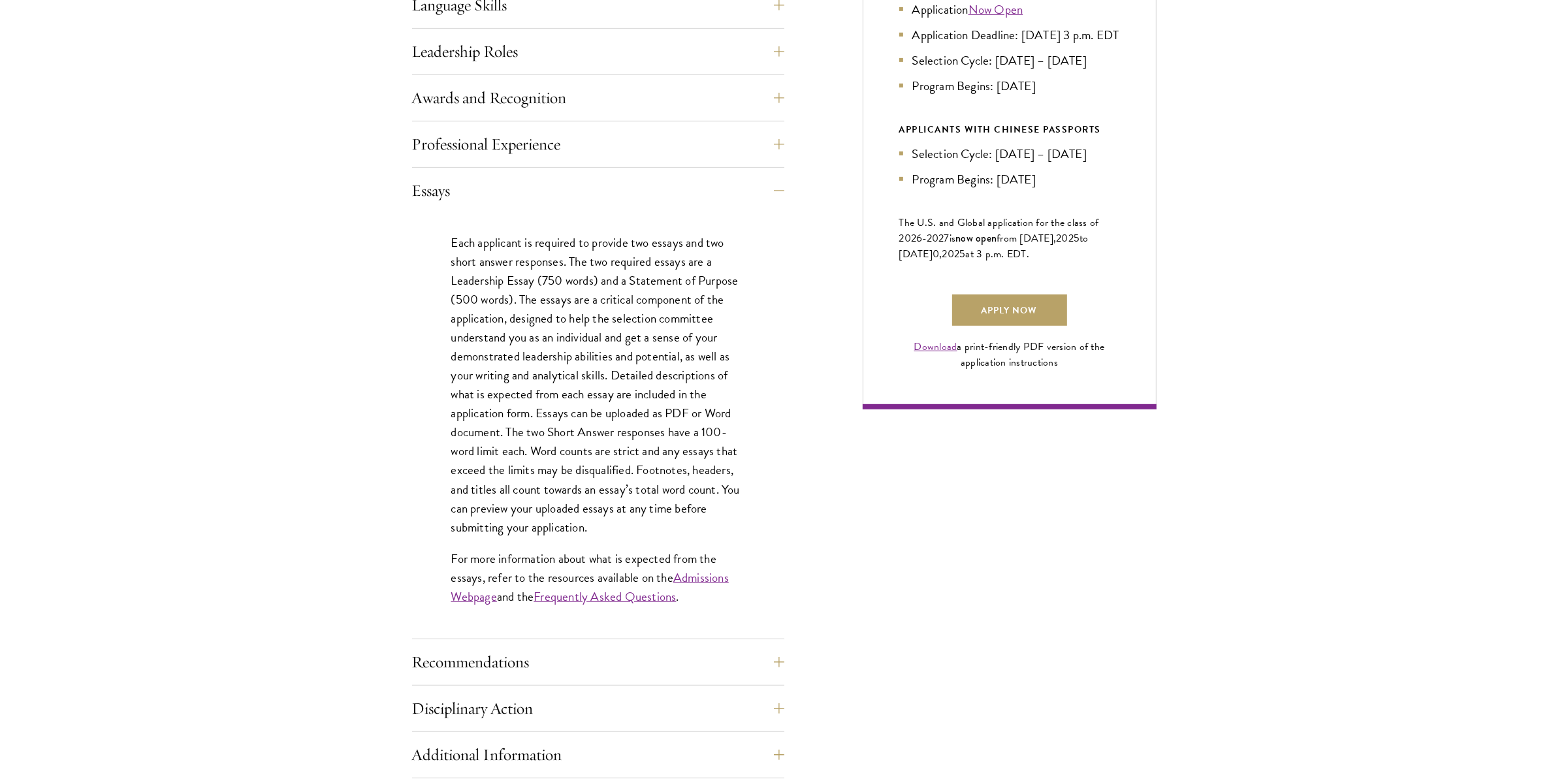
scroll to position [784, 0]
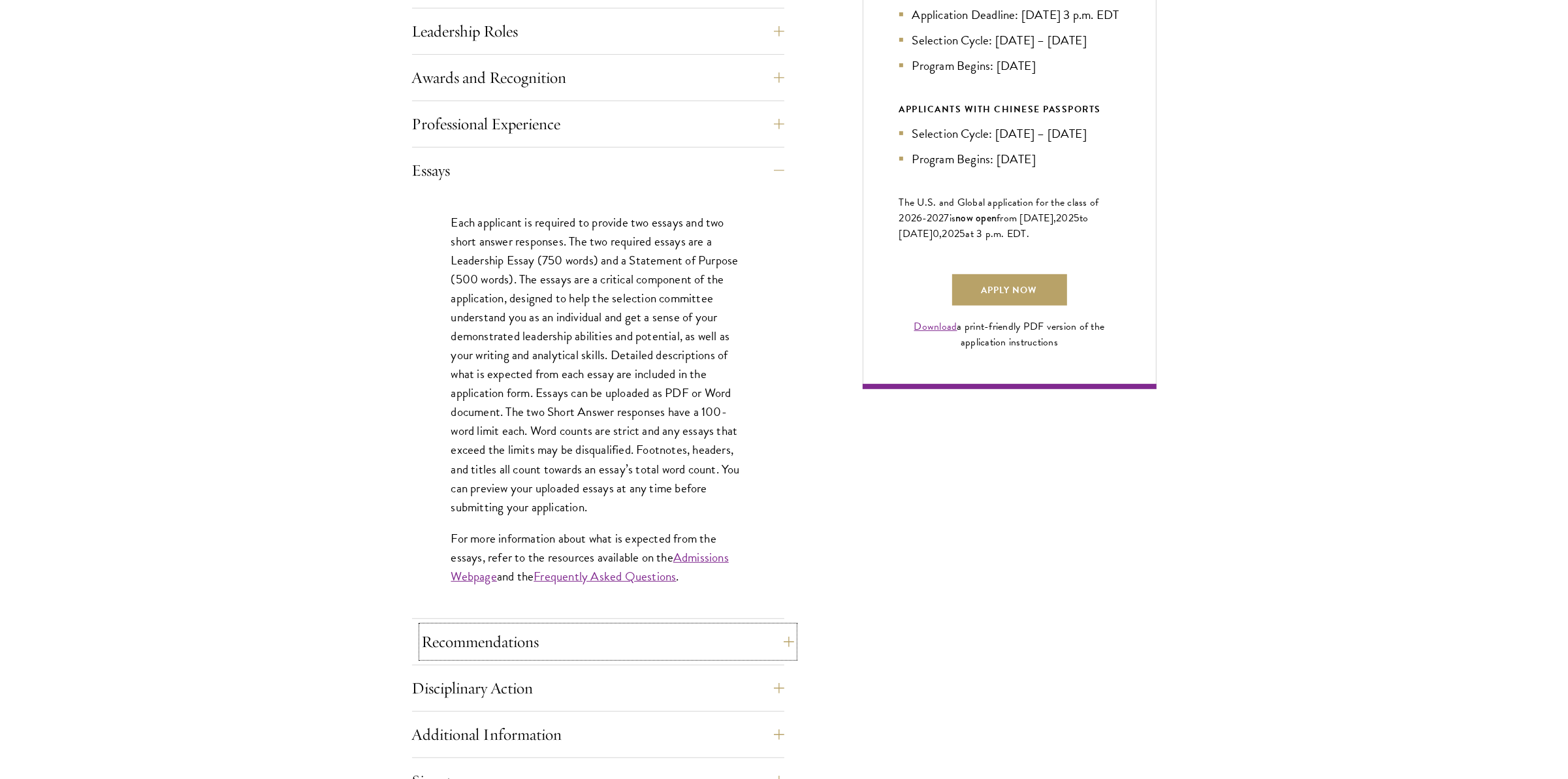
click at [497, 641] on button "Recommendations" at bounding box center [608, 642] width 373 height 32
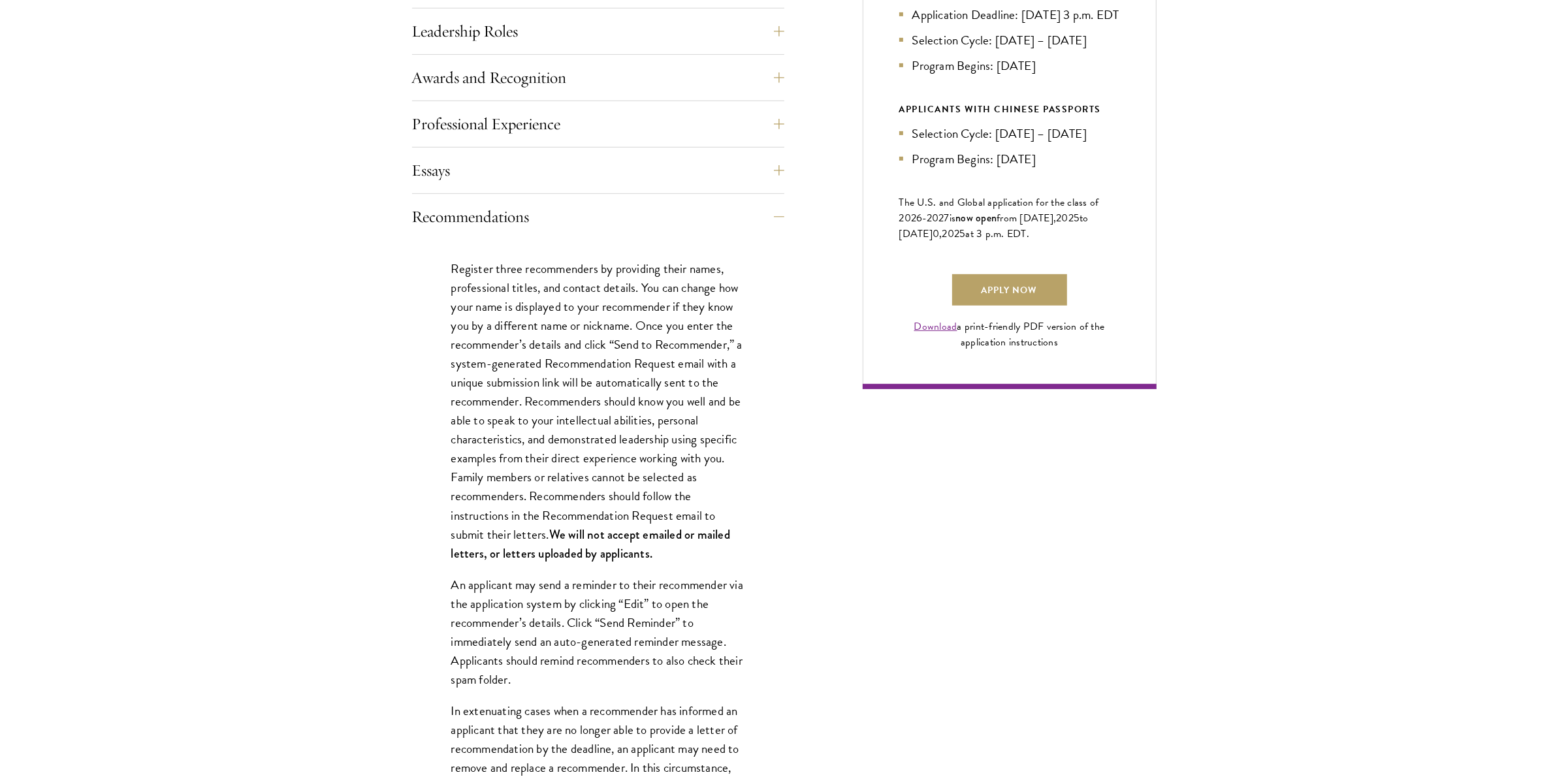
click at [354, 541] on div "Start the Process Take the first step toward joining a global community that wi…" at bounding box center [784, 593] width 1568 height 1992
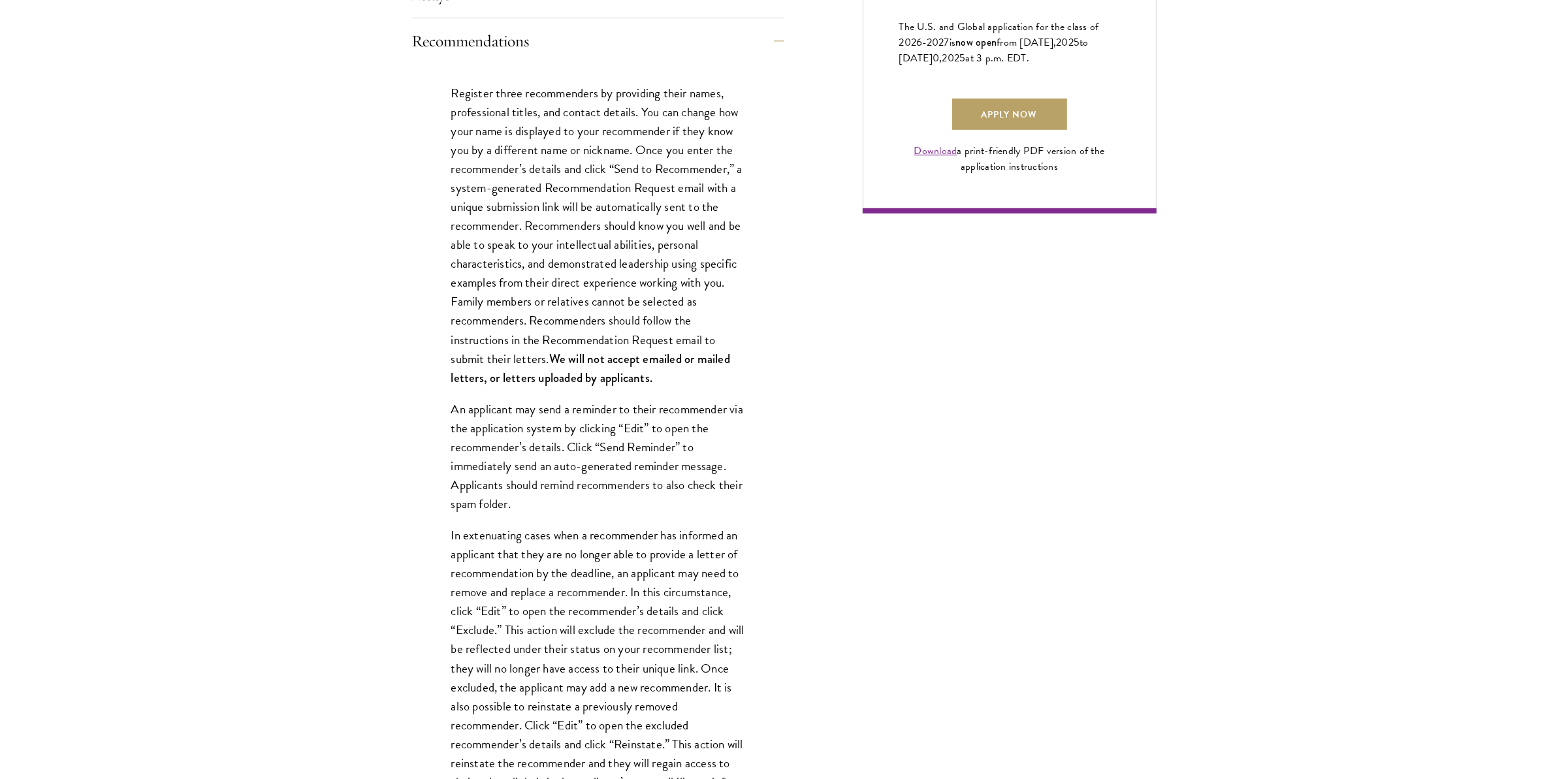
scroll to position [980, 0]
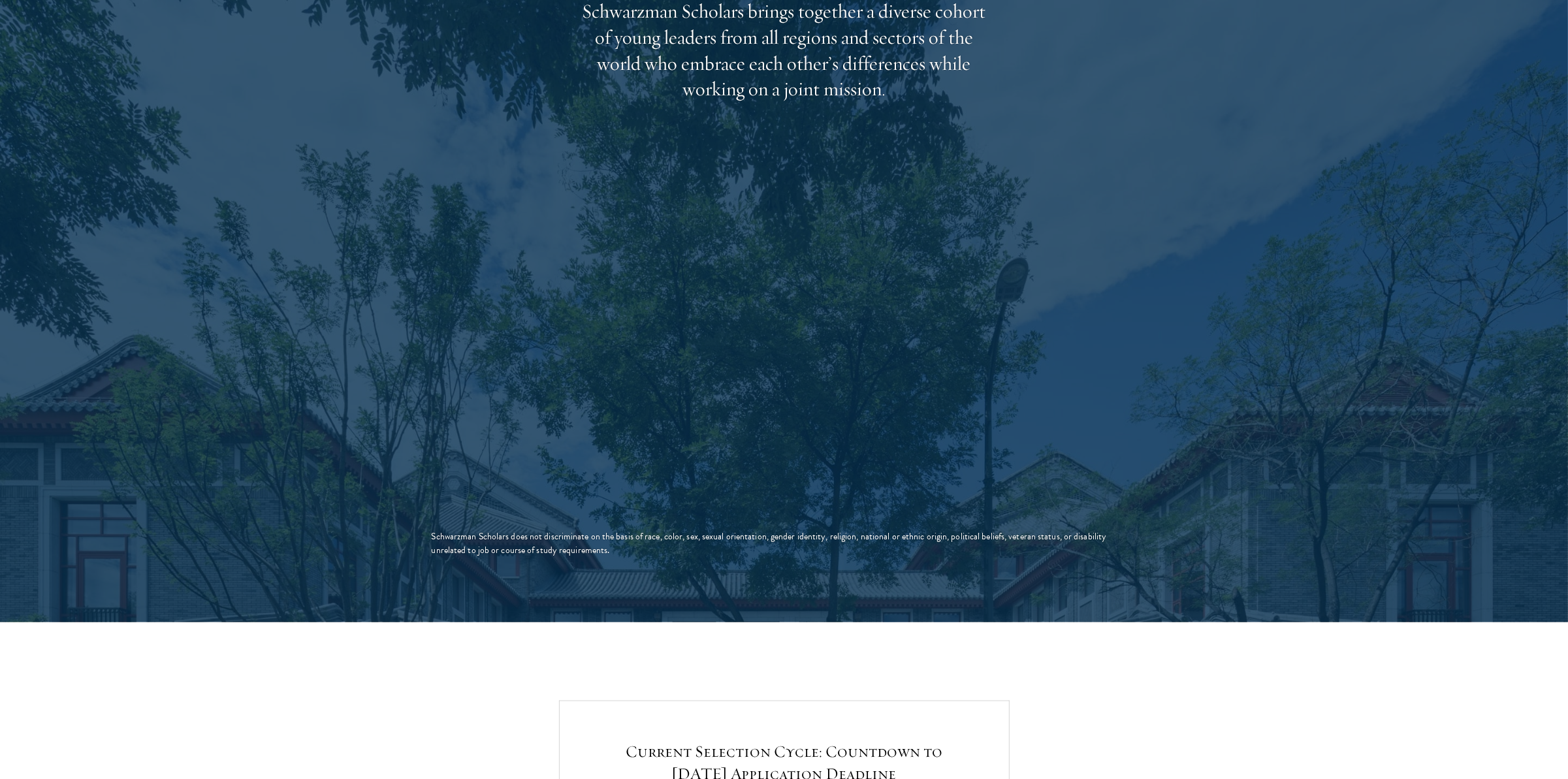
scroll to position [2155, 0]
